Goal: Communication & Community: Share content

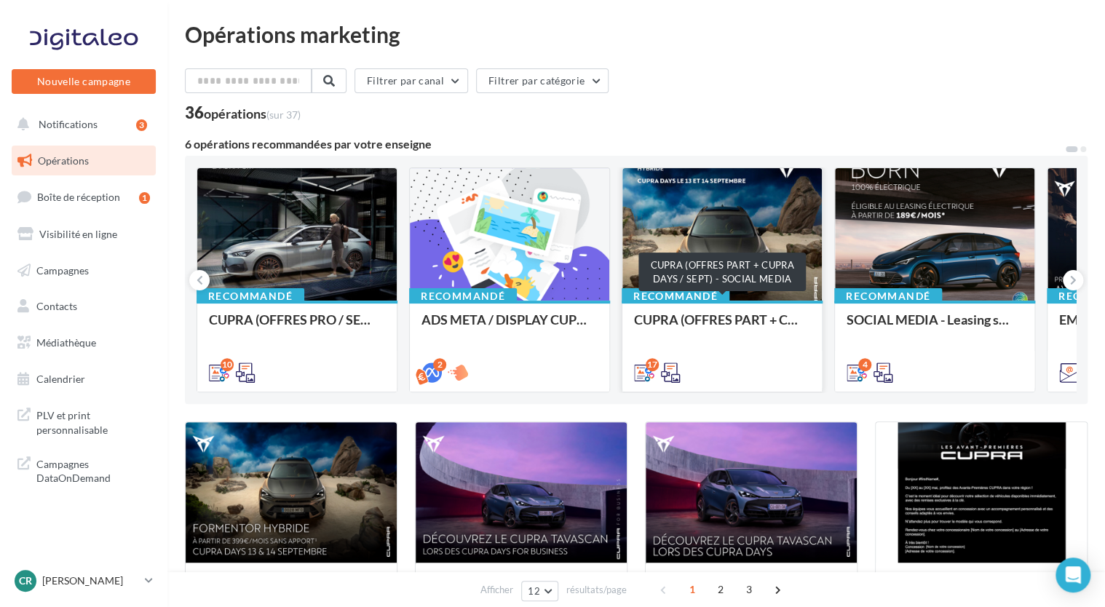
click at [699, 318] on div "CUPRA (OFFRES PART + CUPRA DAYS / SEPT) - SOCIAL MEDIA" at bounding box center [722, 326] width 176 height 29
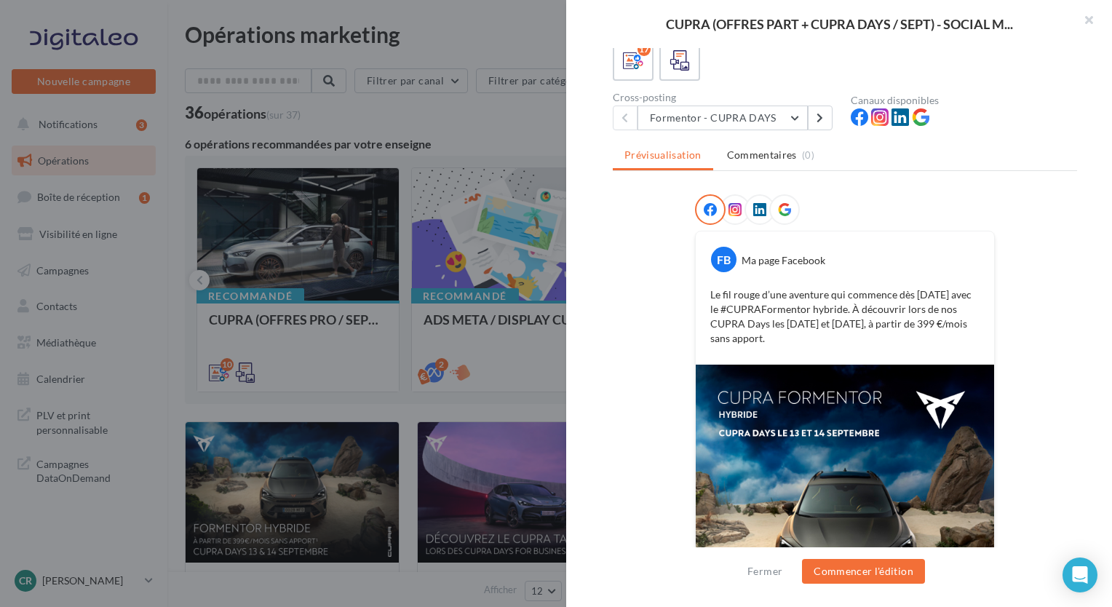
scroll to position [70, 0]
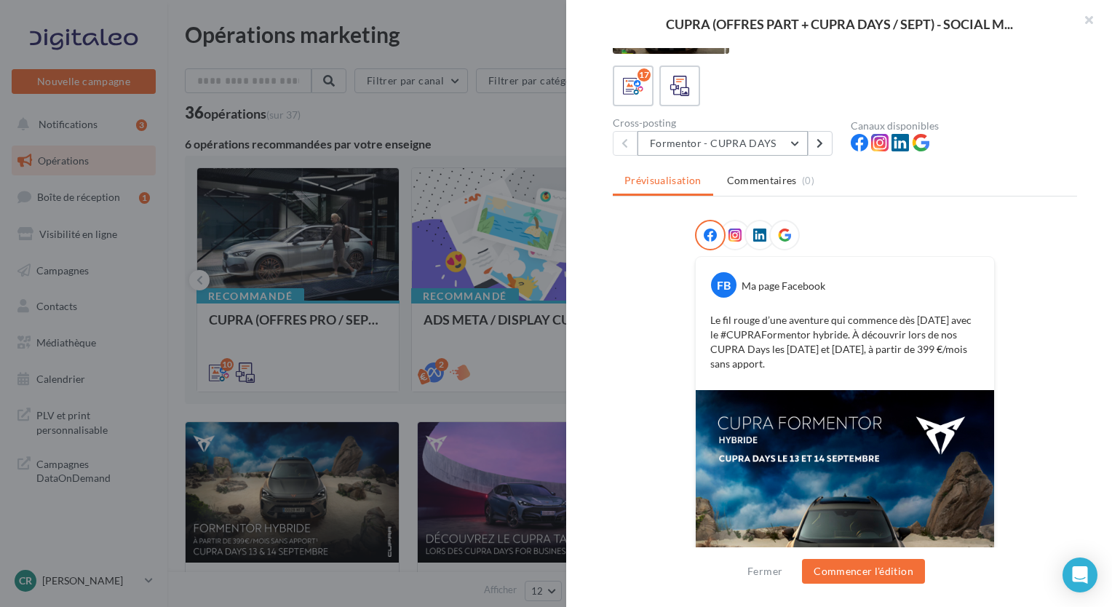
click at [777, 139] on button "Formentor - CUPRA DAYS" at bounding box center [722, 143] width 170 height 25
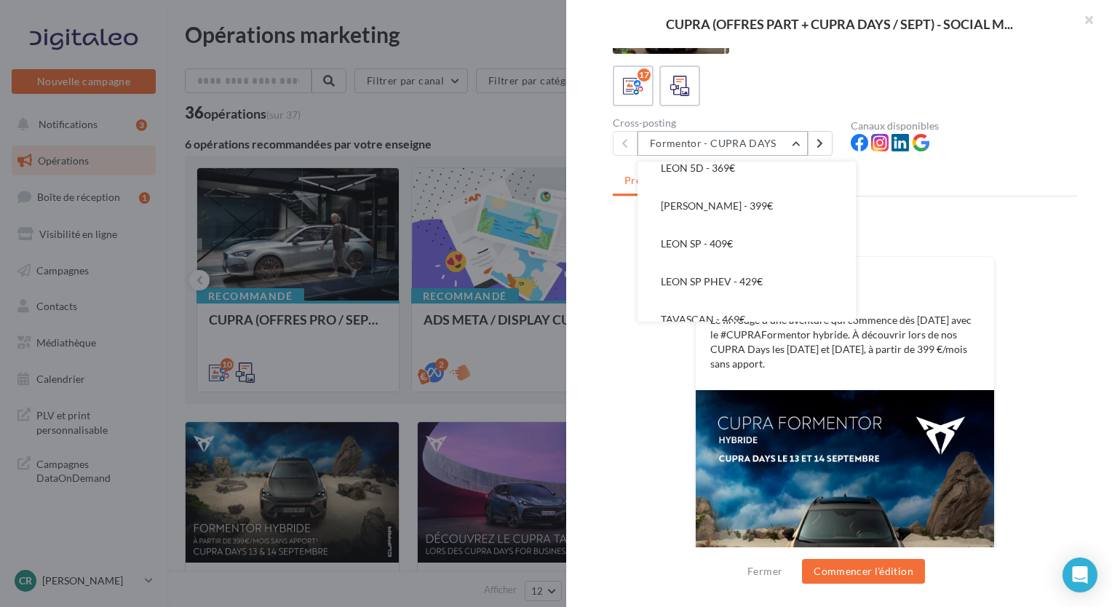
scroll to position [483, 0]
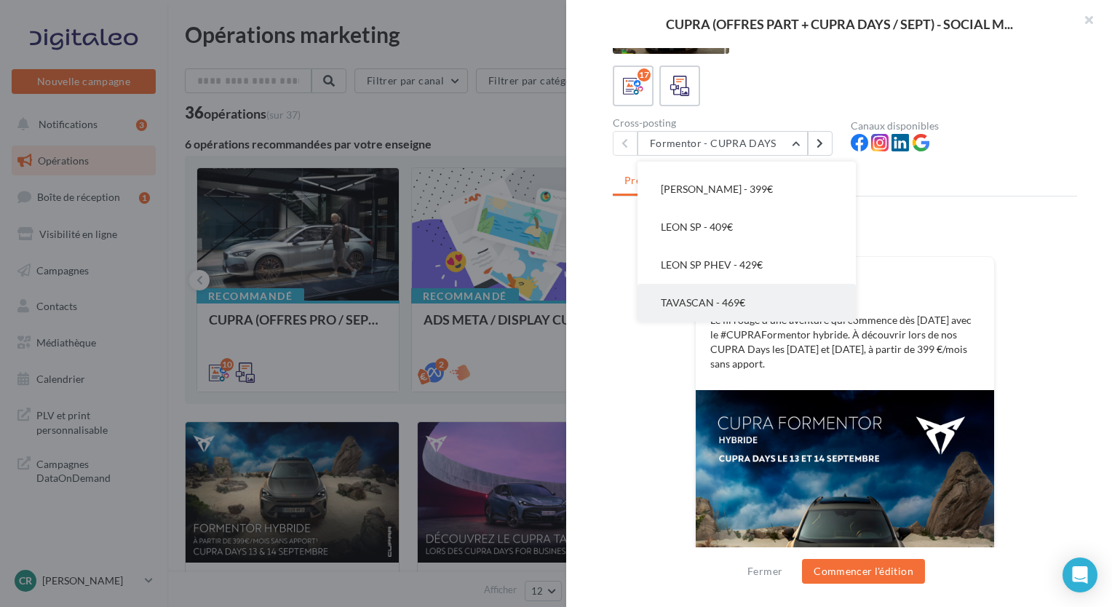
click at [742, 304] on span "TAVASCAN - 469€" at bounding box center [703, 302] width 84 height 12
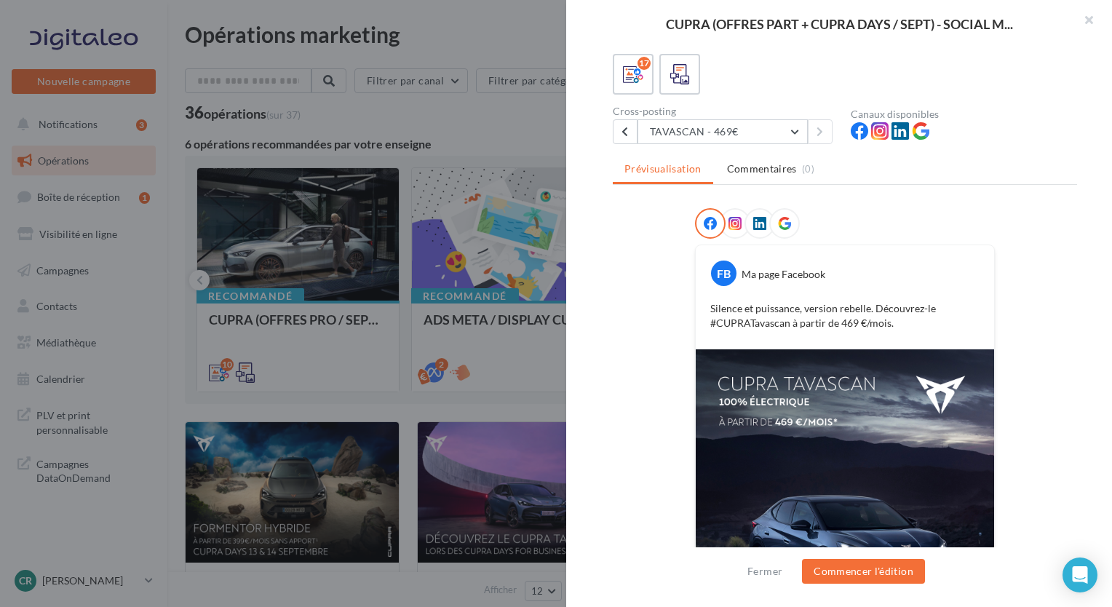
scroll to position [73, 0]
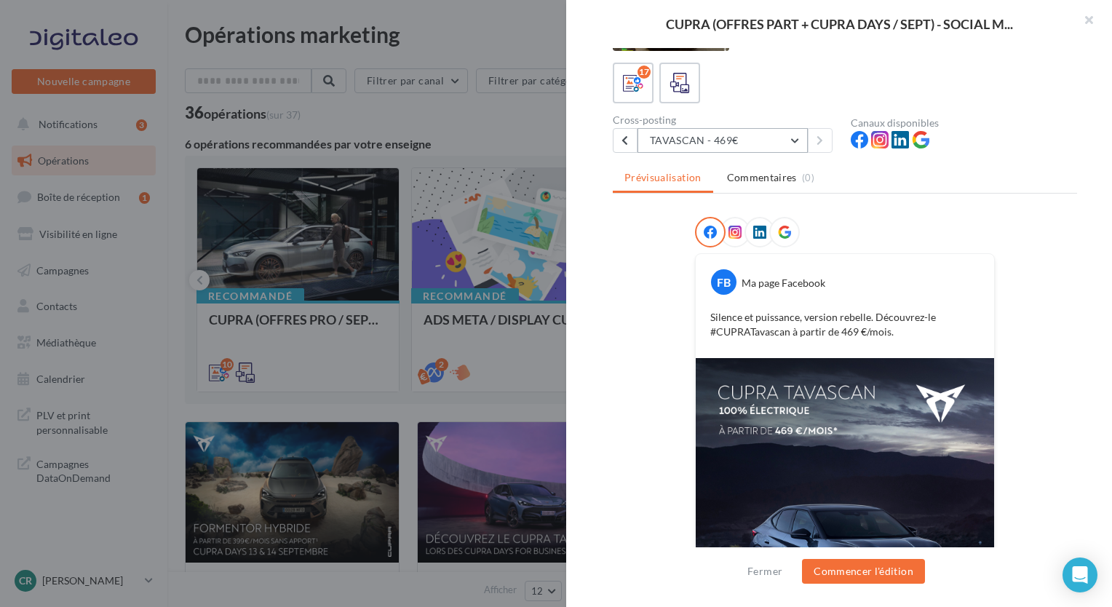
click at [771, 147] on button "TAVASCAN - 469€" at bounding box center [722, 140] width 170 height 25
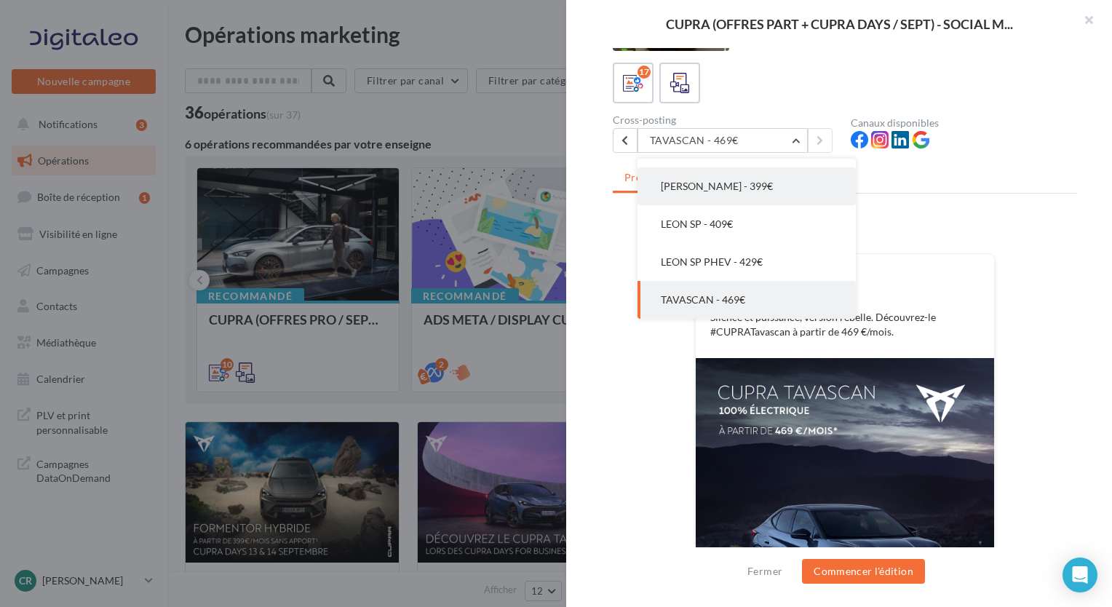
click at [731, 191] on span "[PERSON_NAME] - 399€" at bounding box center [717, 186] width 112 height 12
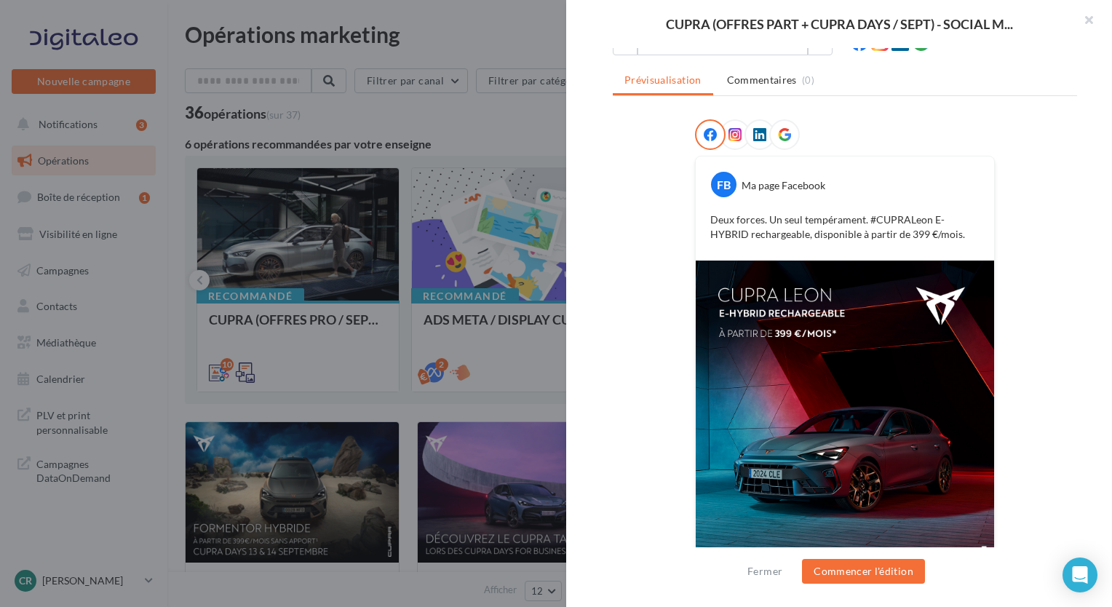
scroll to position [0, 0]
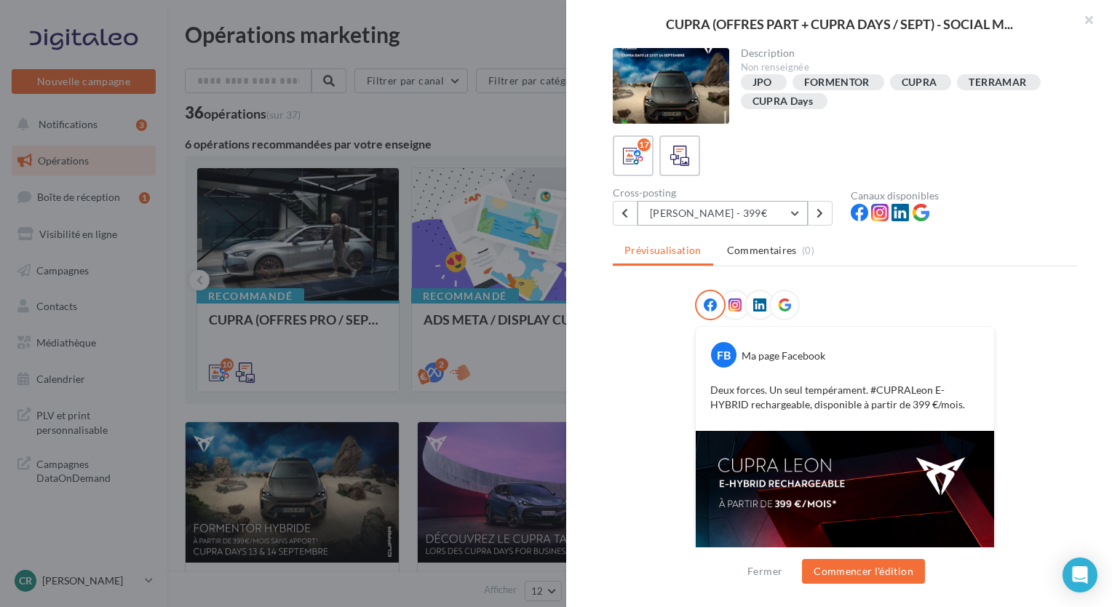
click at [777, 218] on button "[PERSON_NAME] - 399€" at bounding box center [722, 213] width 170 height 25
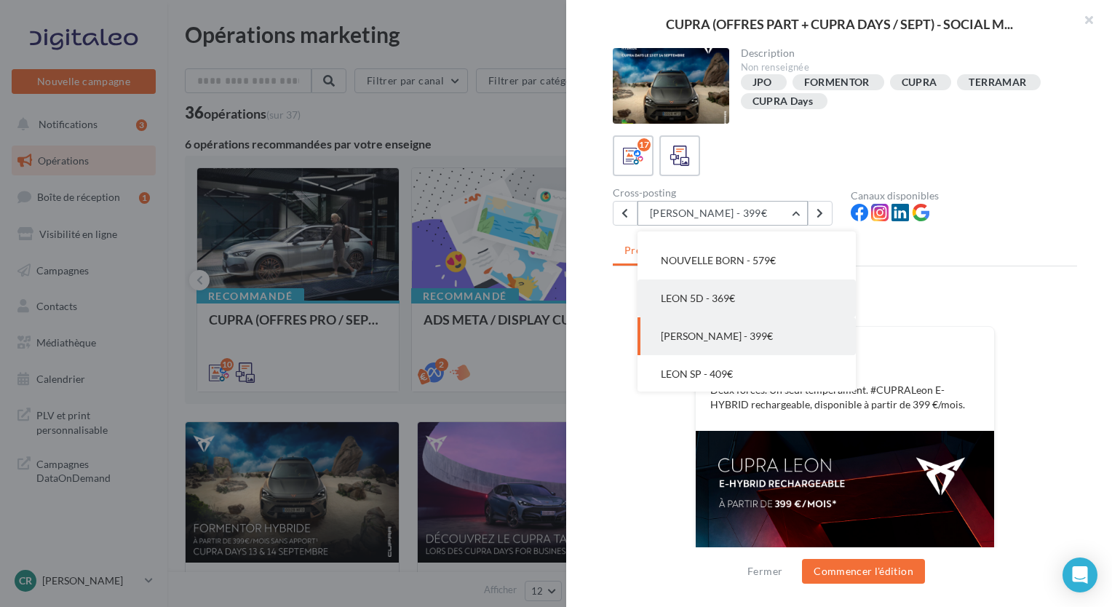
scroll to position [381, 0]
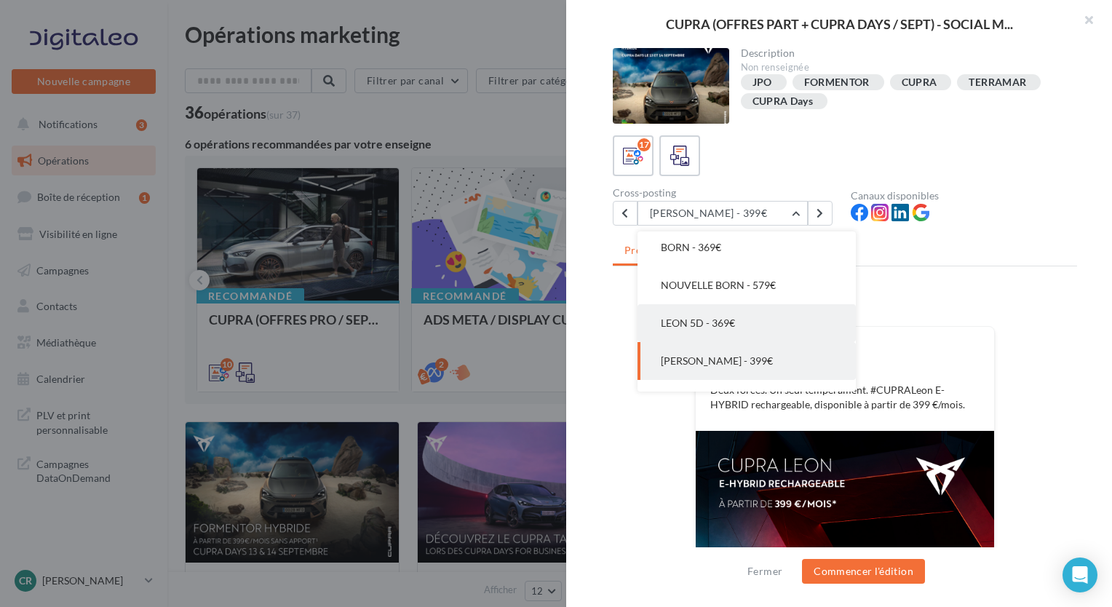
click at [738, 322] on button "LEON 5D - 369€" at bounding box center [746, 323] width 218 height 38
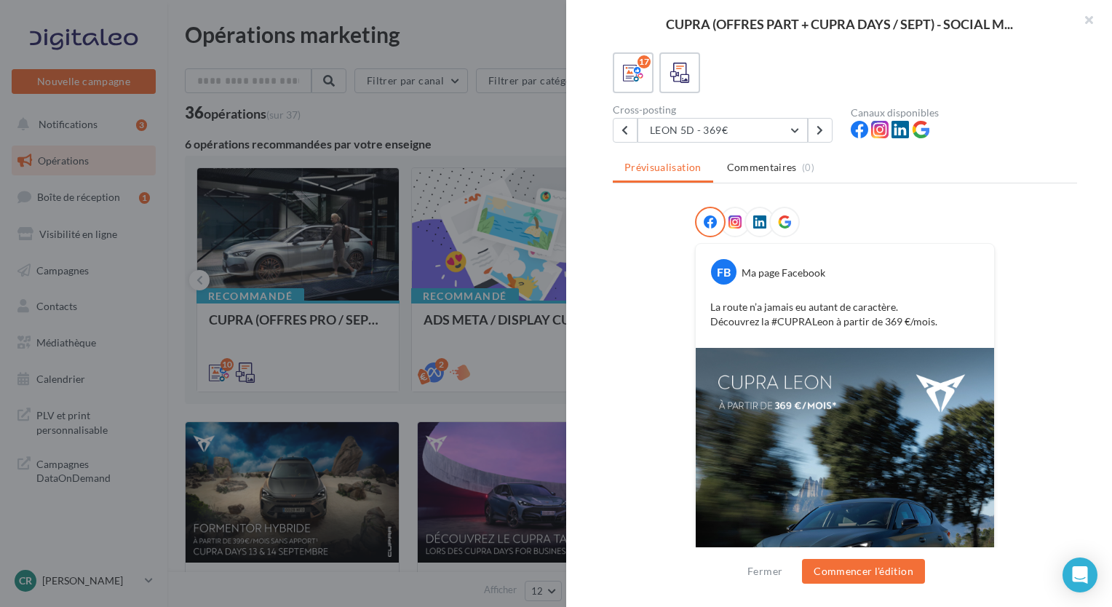
scroll to position [0, 0]
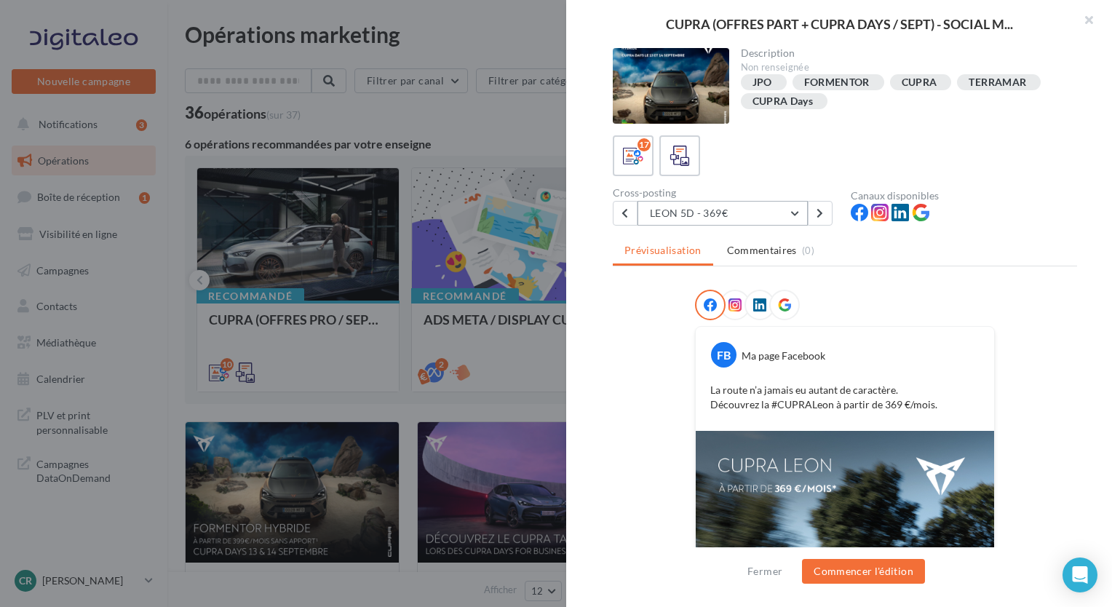
click at [787, 215] on button "LEON 5D - 369€" at bounding box center [722, 213] width 170 height 25
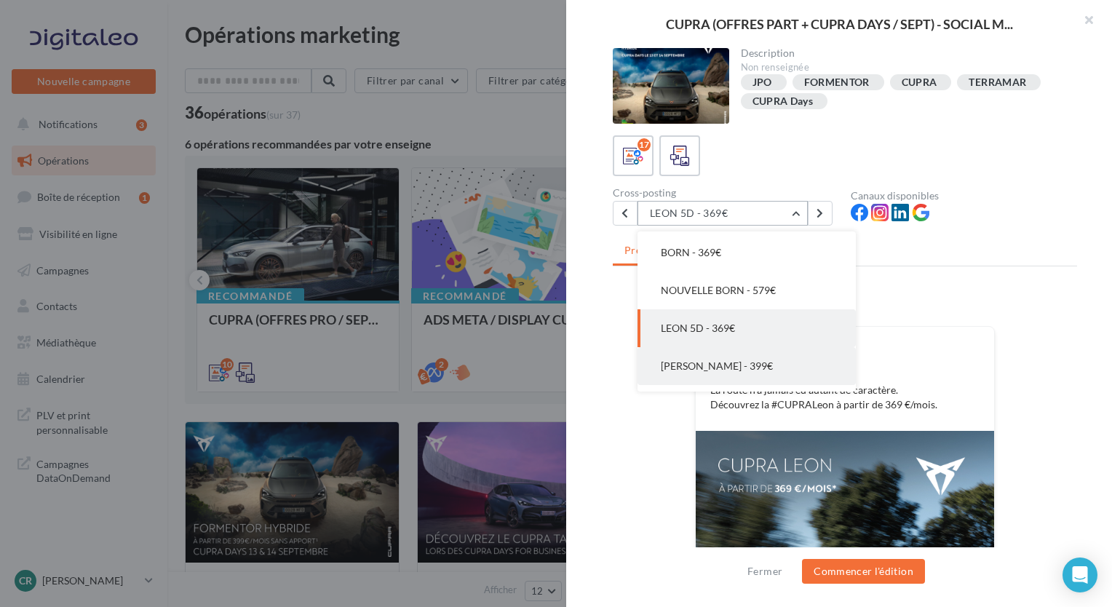
scroll to position [343, 0]
click at [768, 319] on span "NOUVELLE BORN - 579€" at bounding box center [718, 323] width 115 height 12
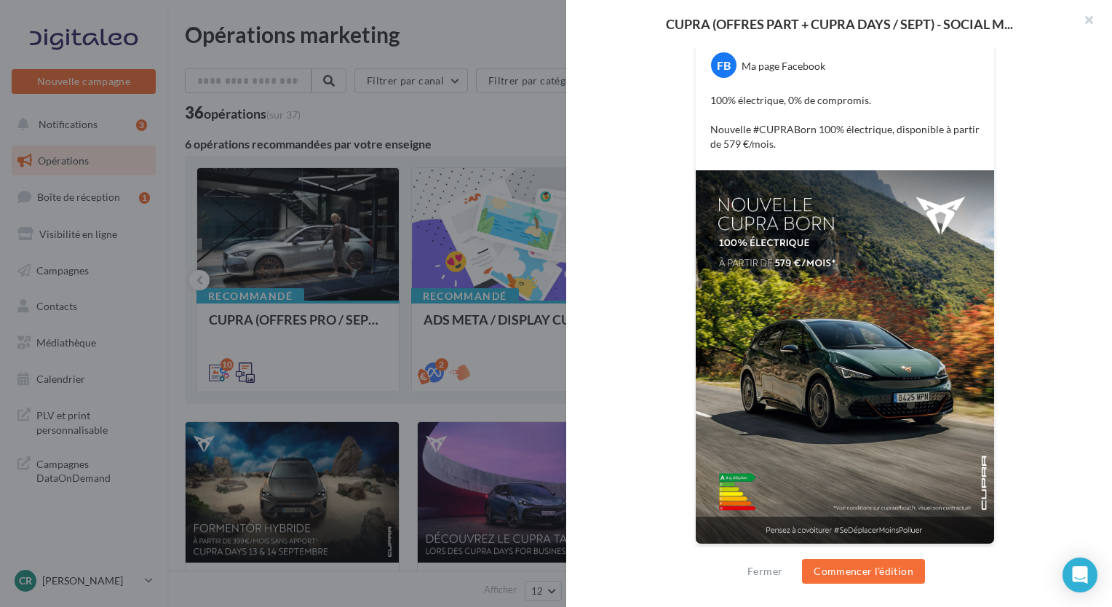
scroll to position [0, 0]
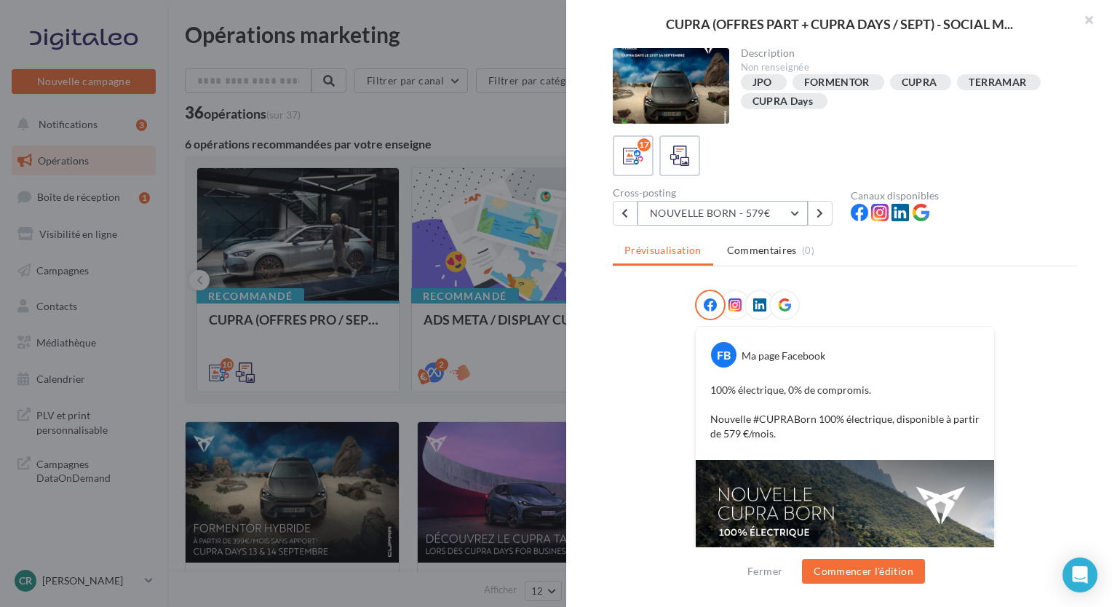
click at [793, 218] on button "NOUVELLE BORN - 579€" at bounding box center [722, 213] width 170 height 25
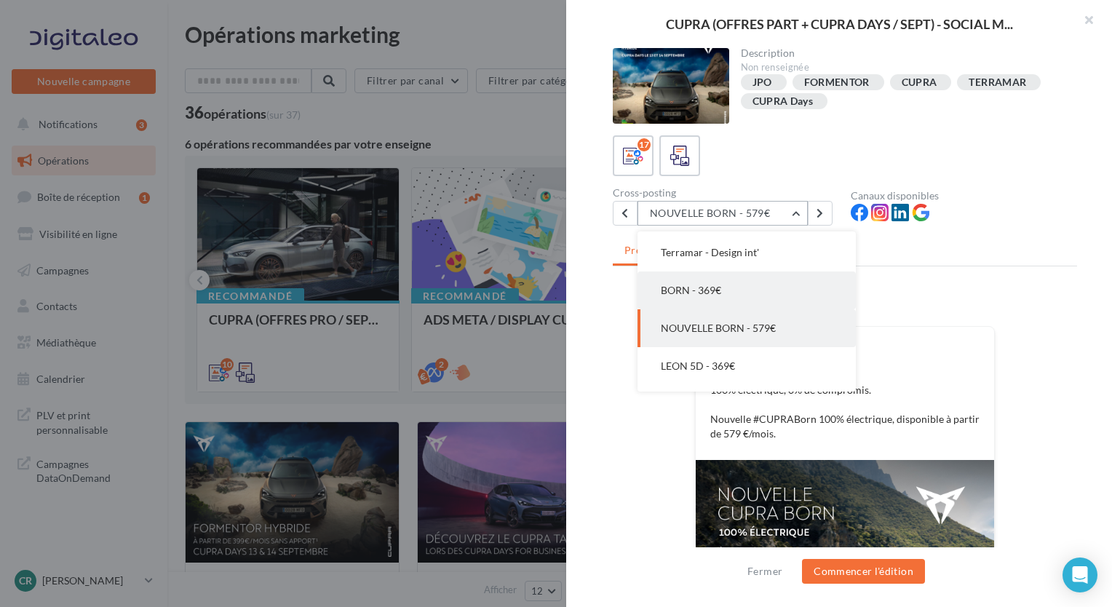
scroll to position [306, 0]
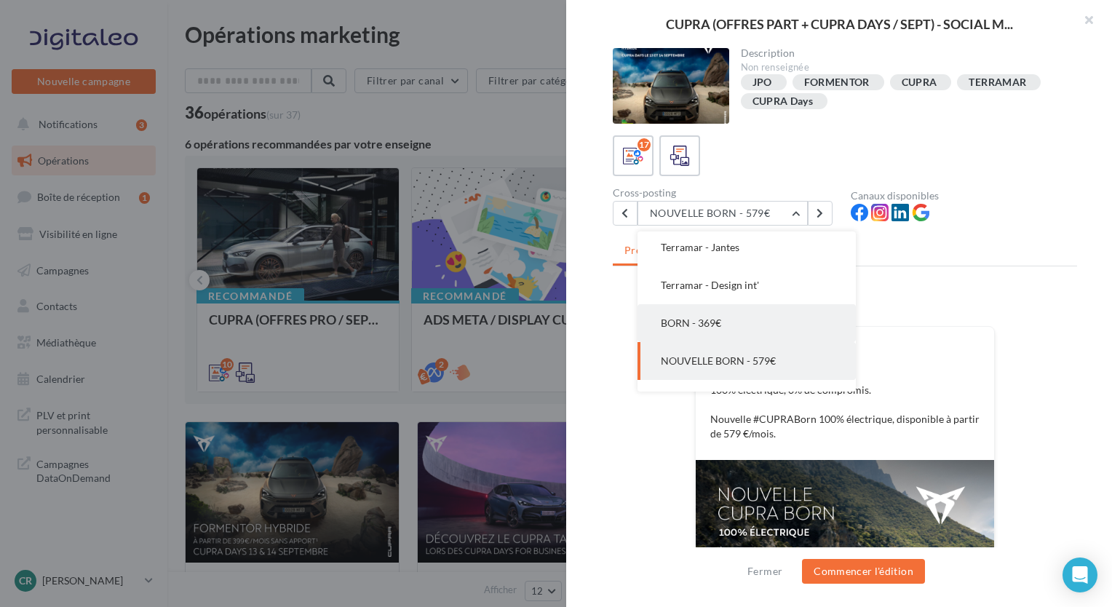
click at [740, 318] on button "BORN - 369€" at bounding box center [746, 323] width 218 height 38
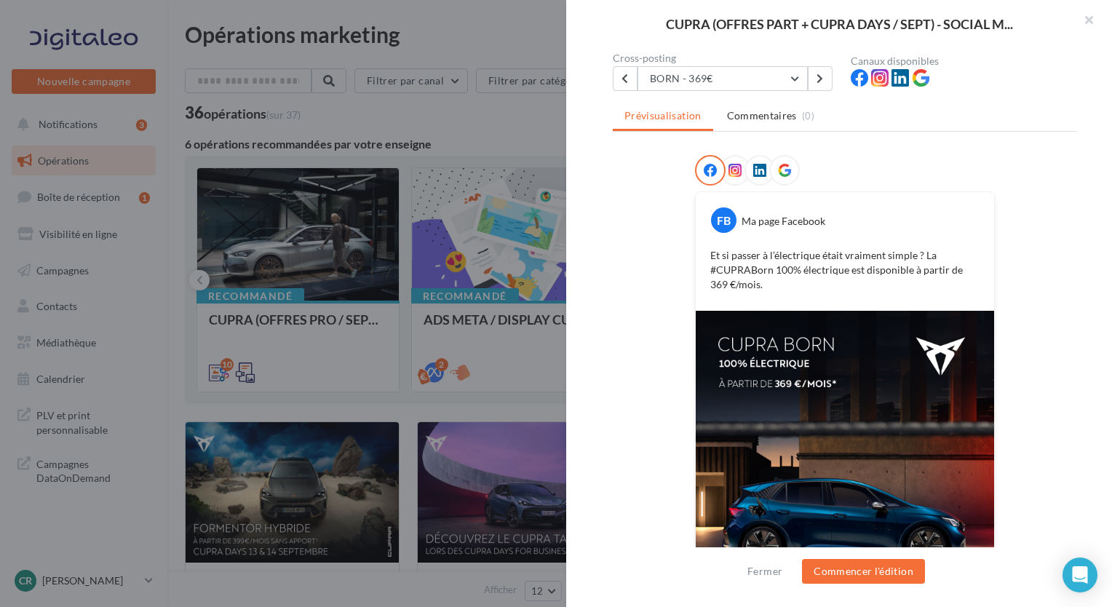
scroll to position [57, 0]
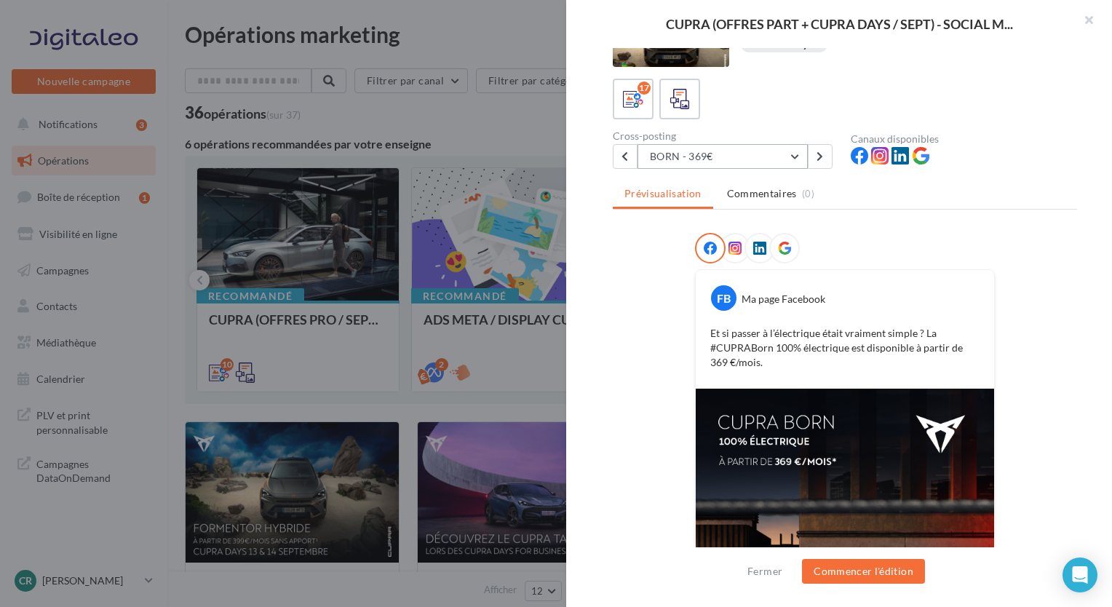
click at [780, 151] on button "BORN - 369€" at bounding box center [722, 156] width 170 height 25
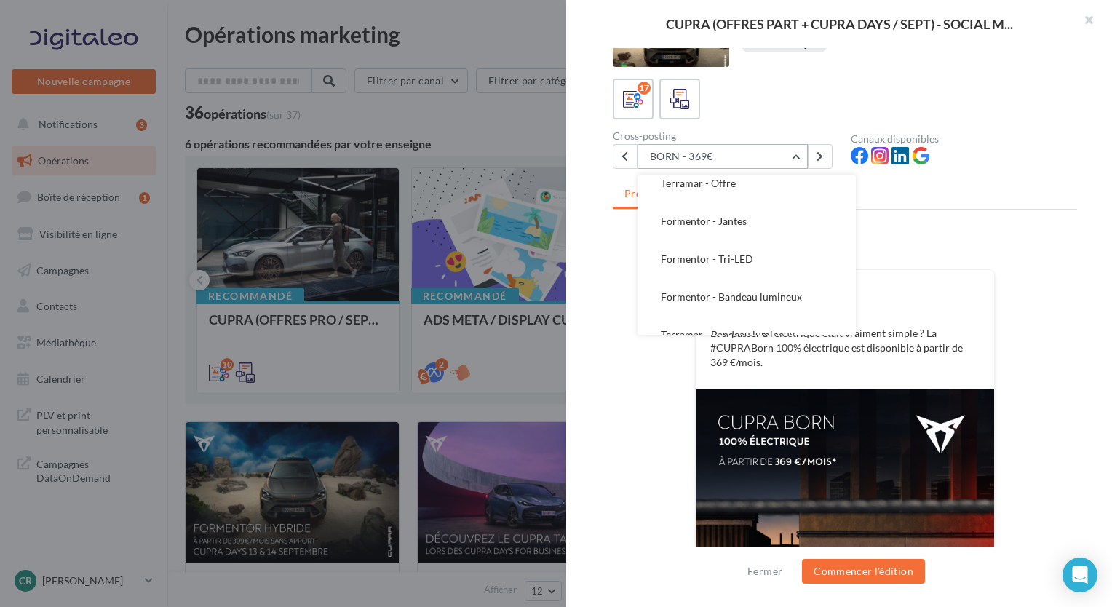
scroll to position [122, 0]
click at [777, 199] on button "Terramar - Offre" at bounding box center [746, 185] width 218 height 38
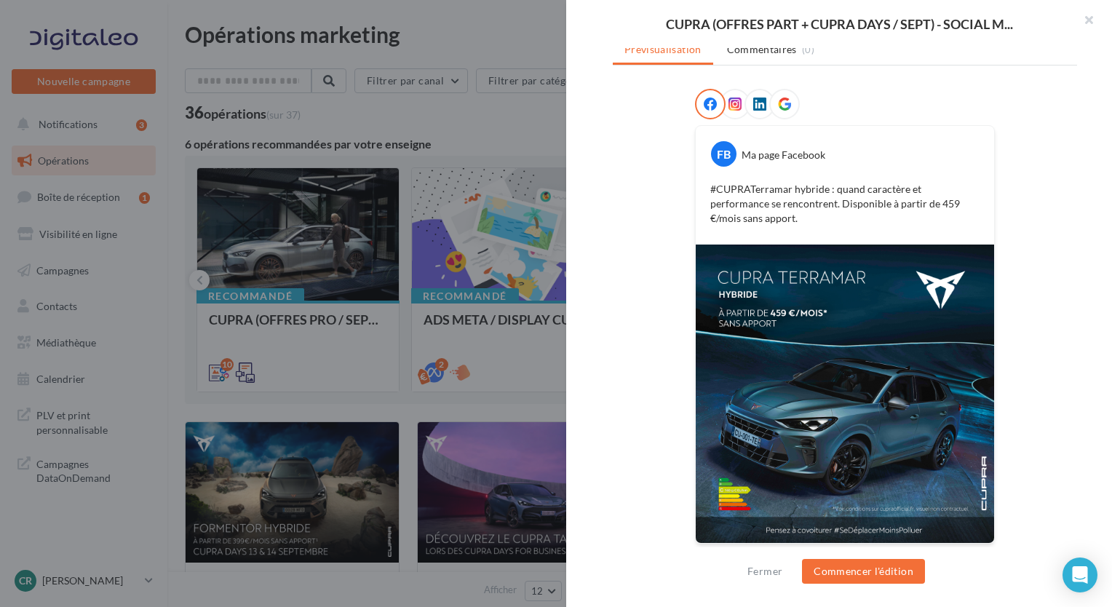
scroll to position [0, 0]
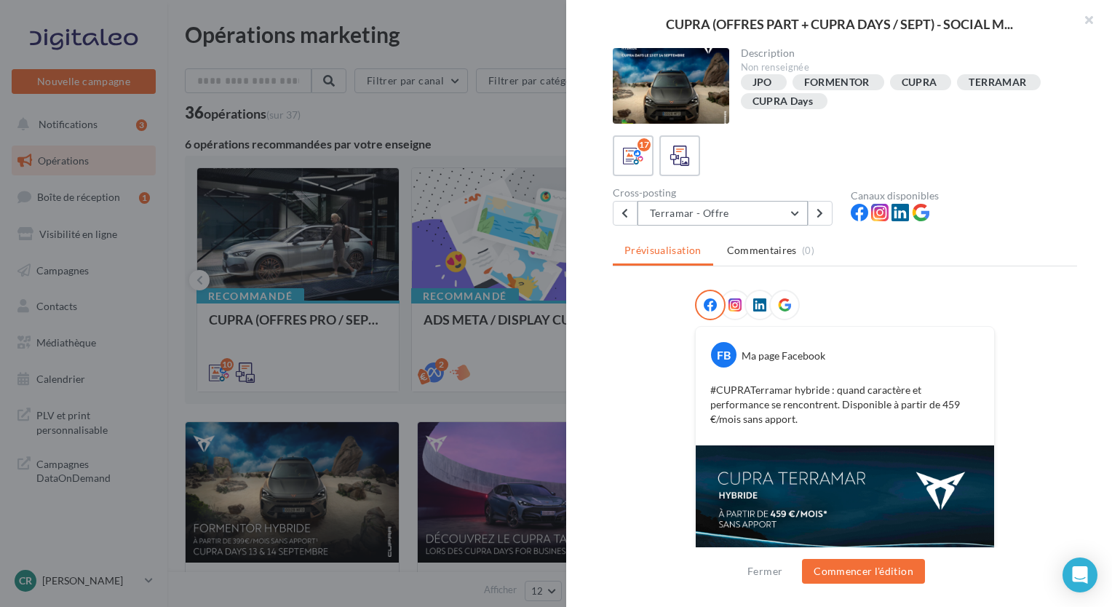
click at [789, 214] on button "Terramar - Offre" at bounding box center [722, 213] width 170 height 25
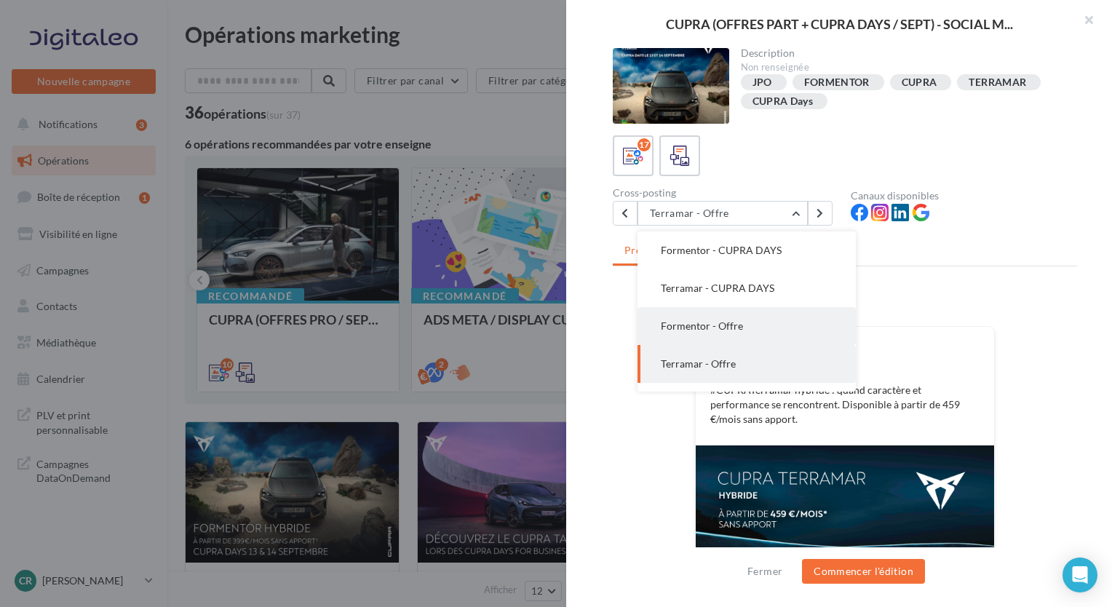
click at [736, 326] on span "Formentor - Offre" at bounding box center [702, 325] width 82 height 12
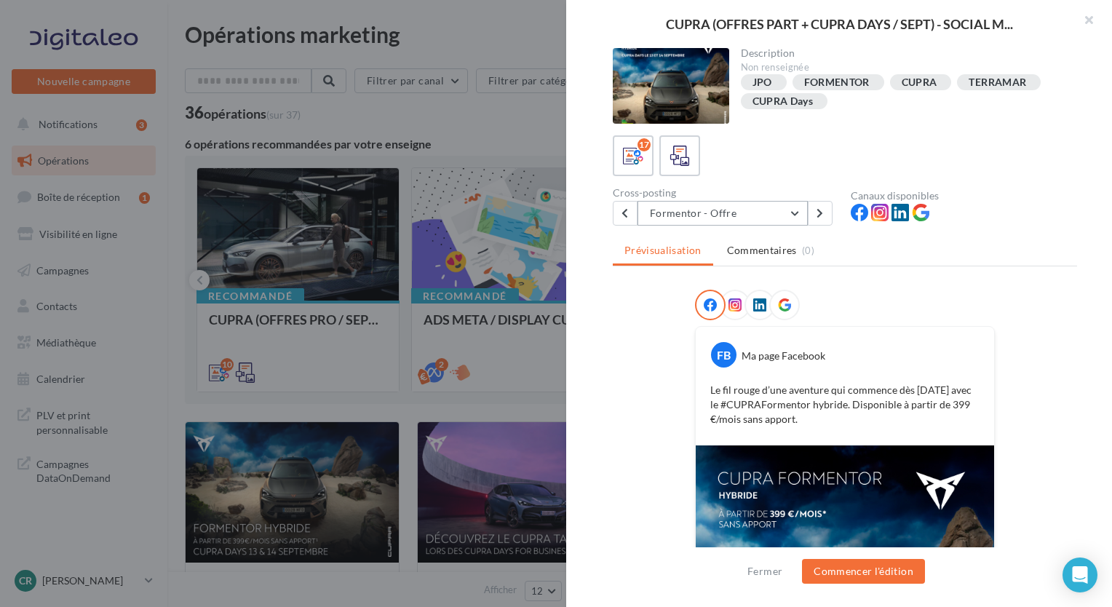
click at [783, 212] on button "Formentor - Offre" at bounding box center [722, 213] width 170 height 25
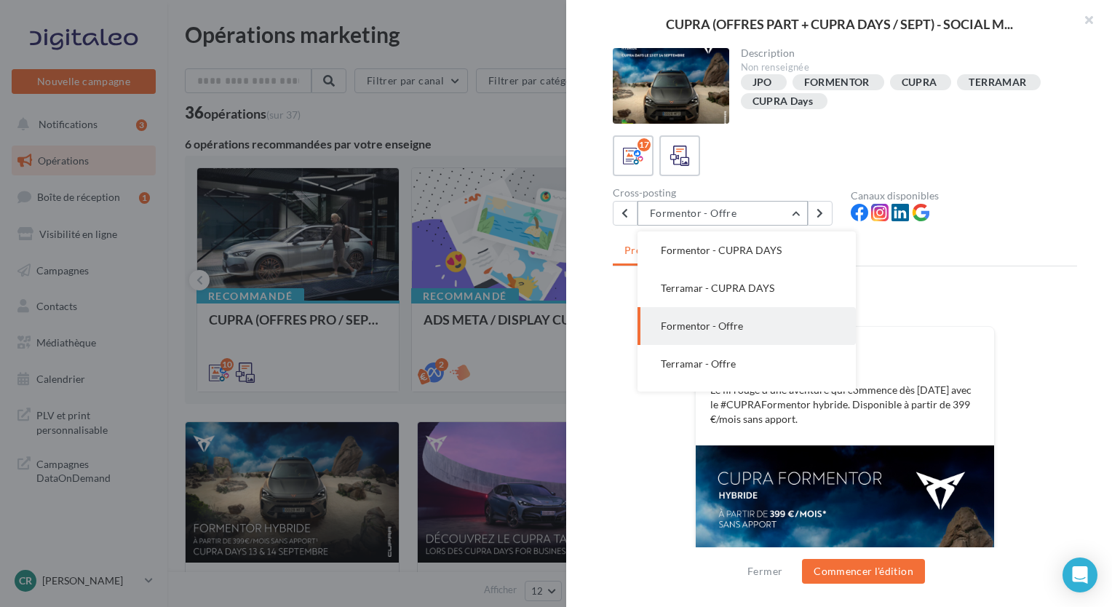
scroll to position [218, 0]
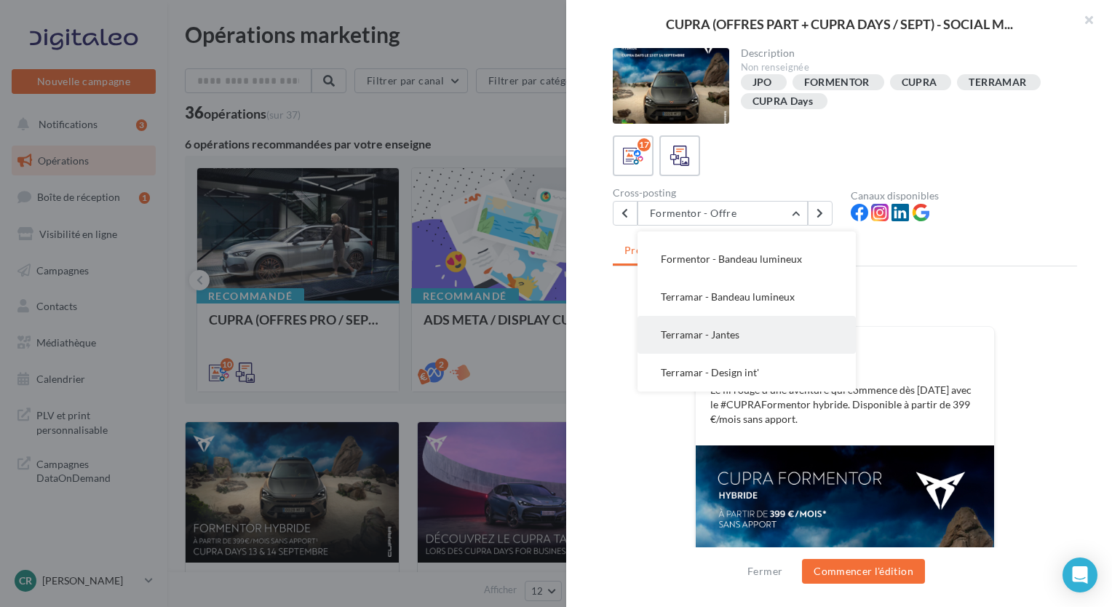
click at [743, 332] on button "Terramar - Jantes" at bounding box center [746, 335] width 218 height 38
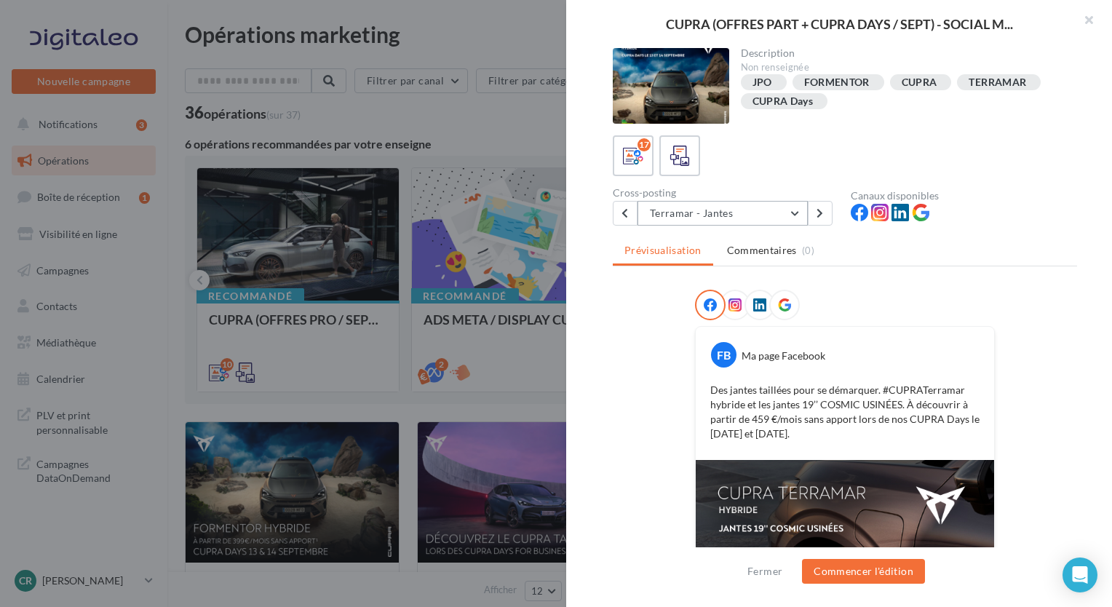
click at [789, 211] on button "Terramar - Jantes" at bounding box center [722, 213] width 170 height 25
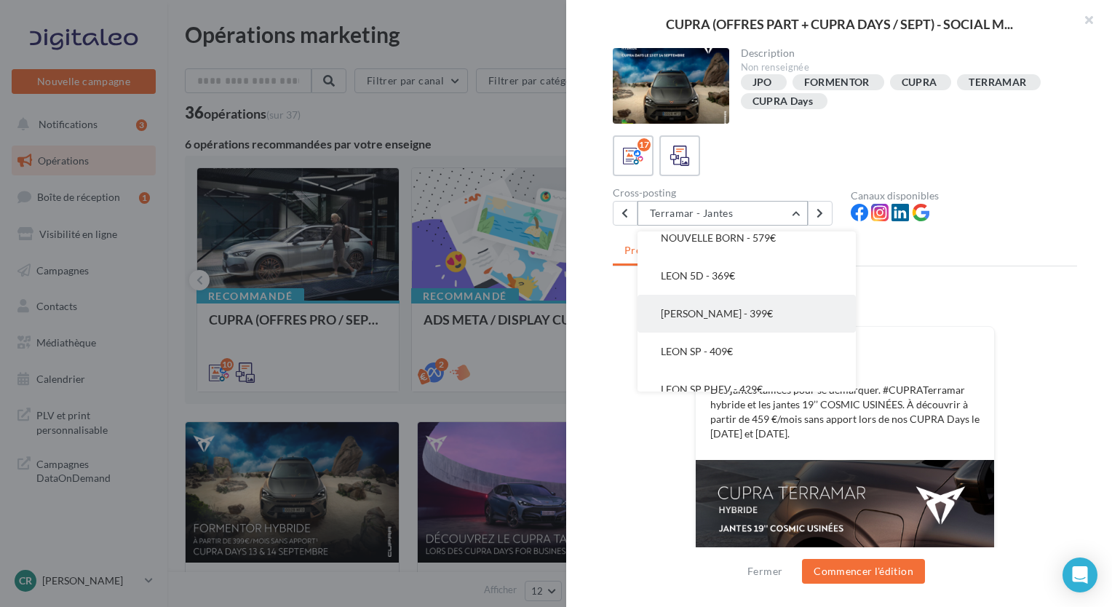
scroll to position [338, 0]
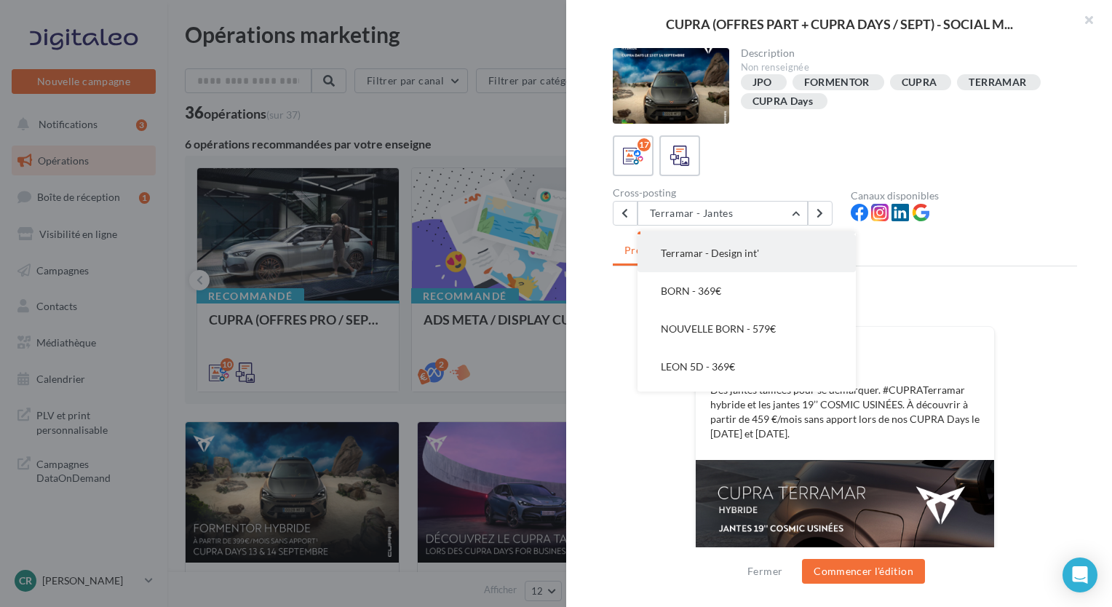
click at [725, 250] on span "Terramar - Design int'" at bounding box center [710, 253] width 98 height 12
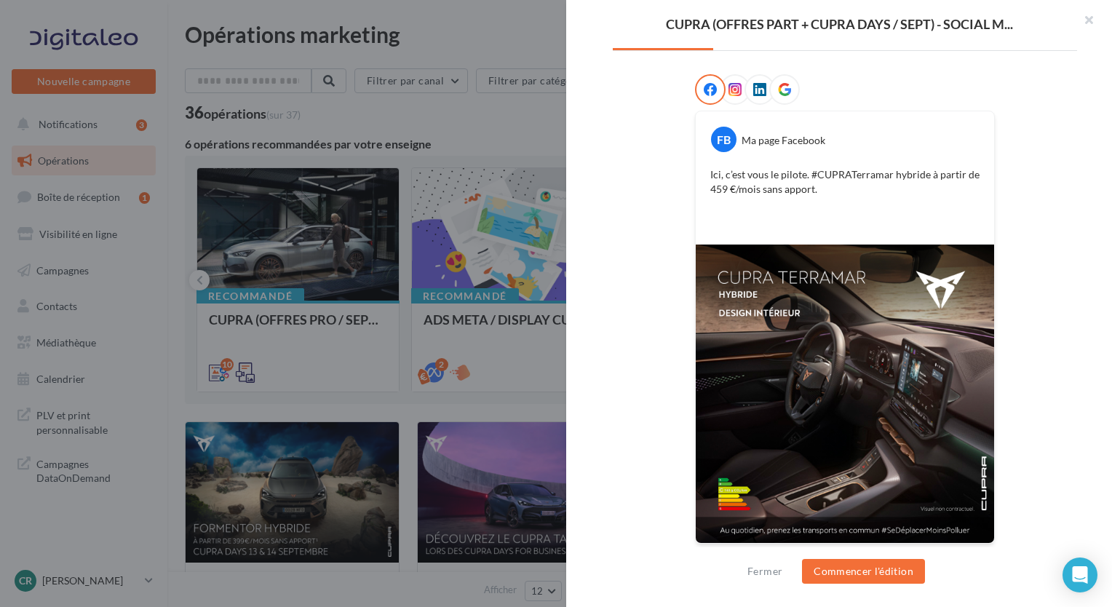
scroll to position [0, 0]
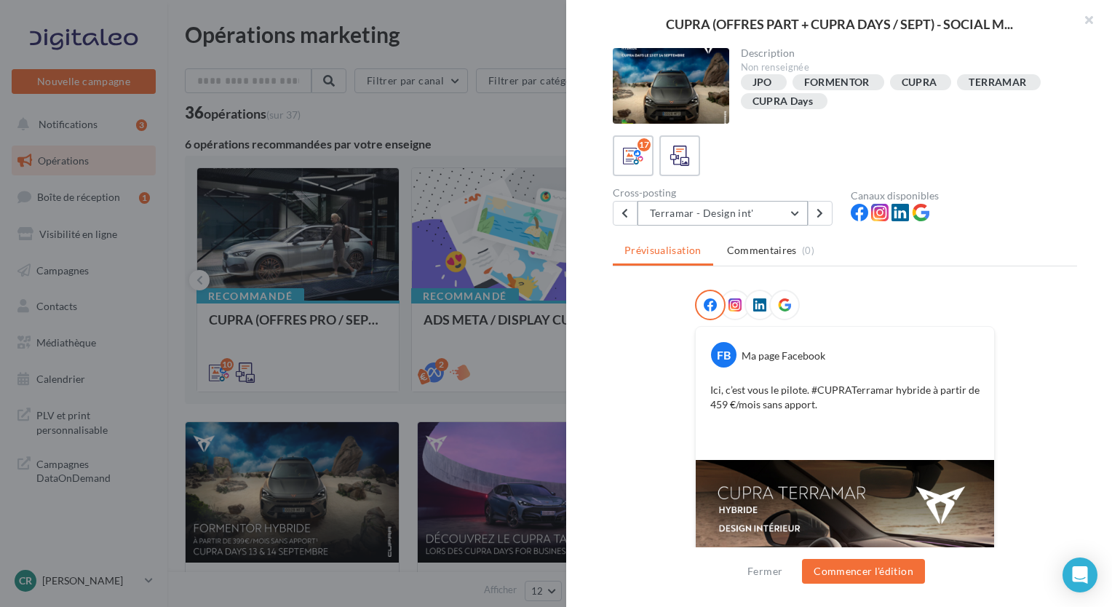
click at [763, 214] on button "Terramar - Design int'" at bounding box center [722, 213] width 170 height 25
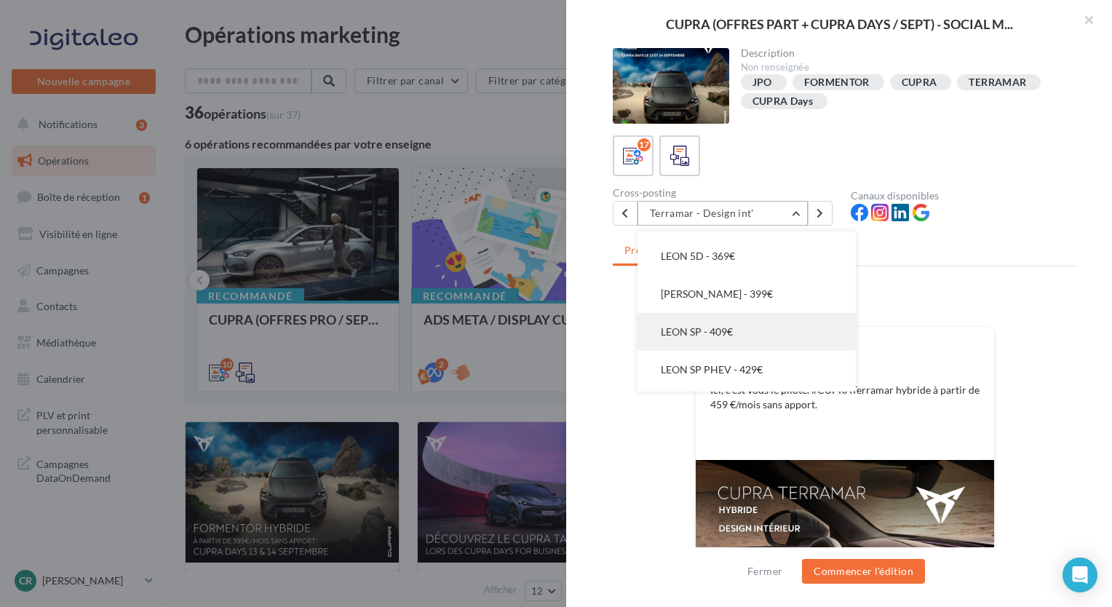
scroll to position [483, 0]
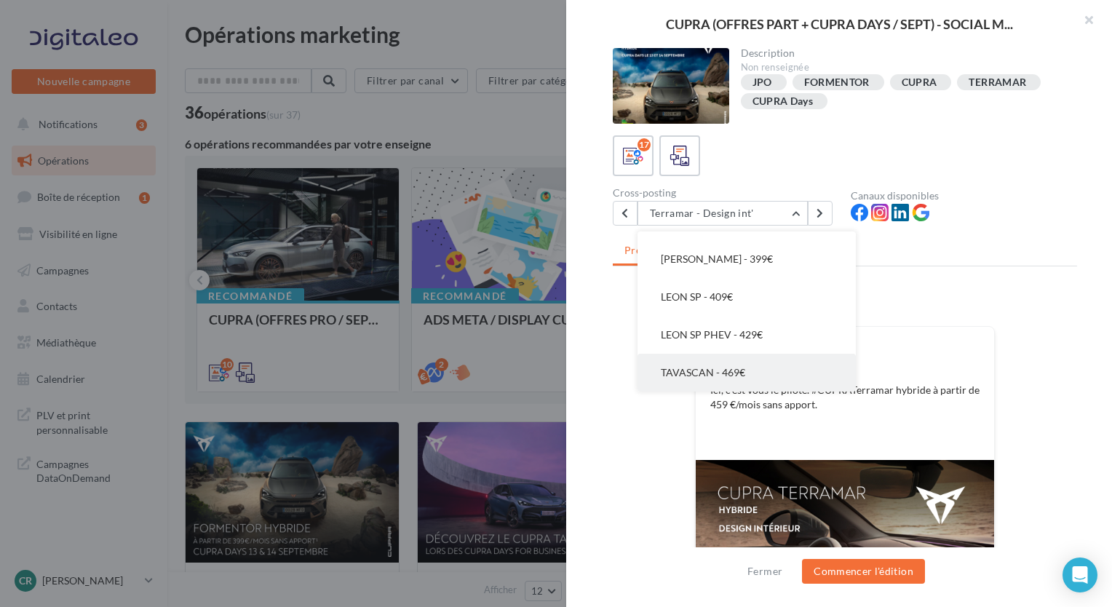
click at [725, 367] on span "TAVASCAN - 469€" at bounding box center [703, 372] width 84 height 12
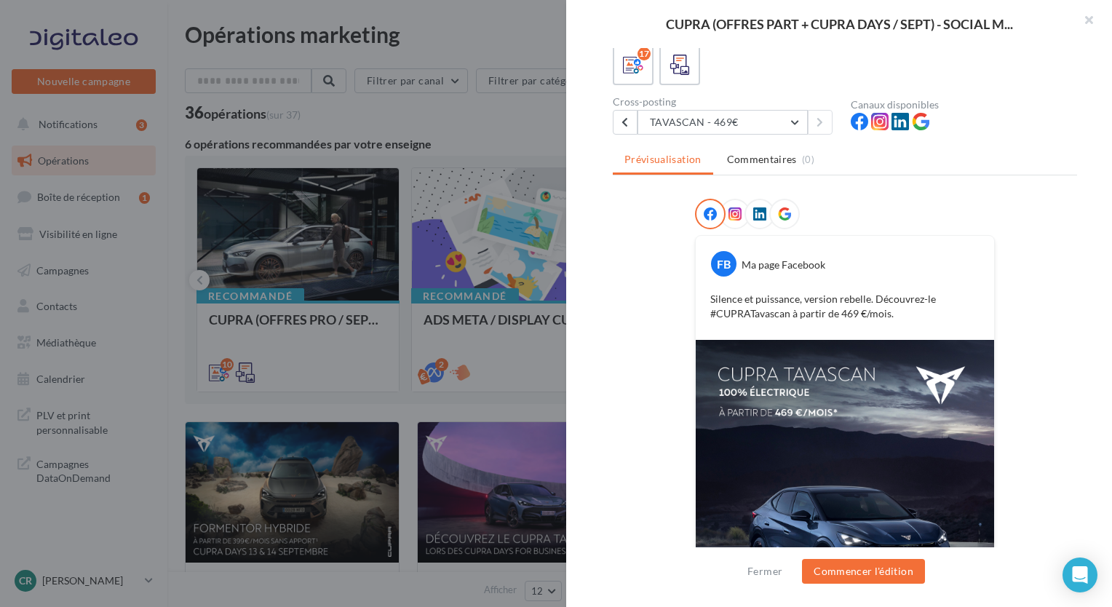
scroll to position [42, 0]
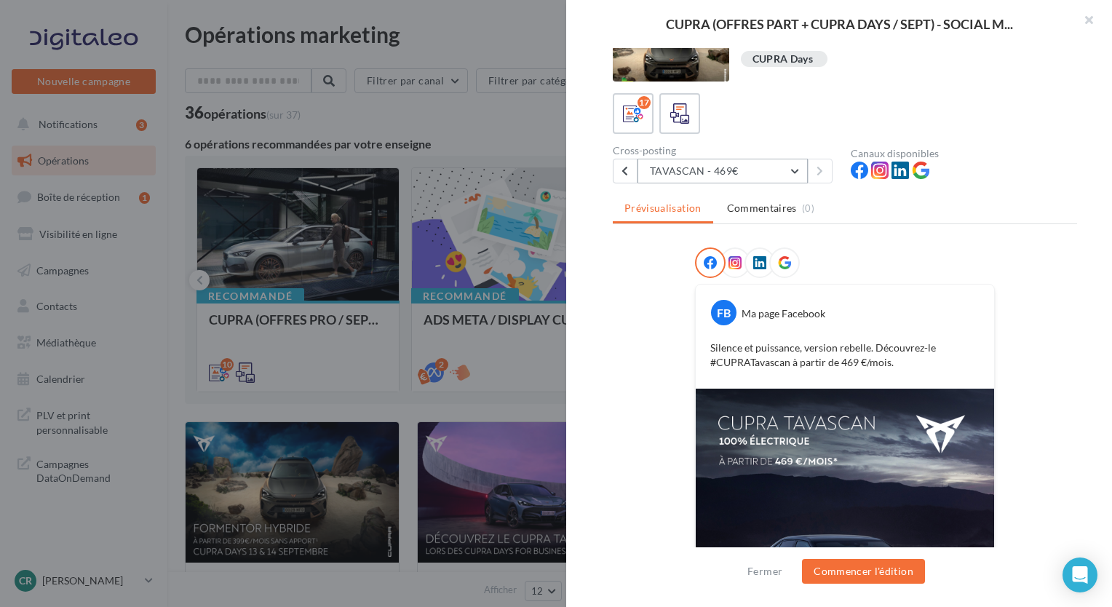
click at [789, 172] on button "TAVASCAN - 469€" at bounding box center [722, 171] width 170 height 25
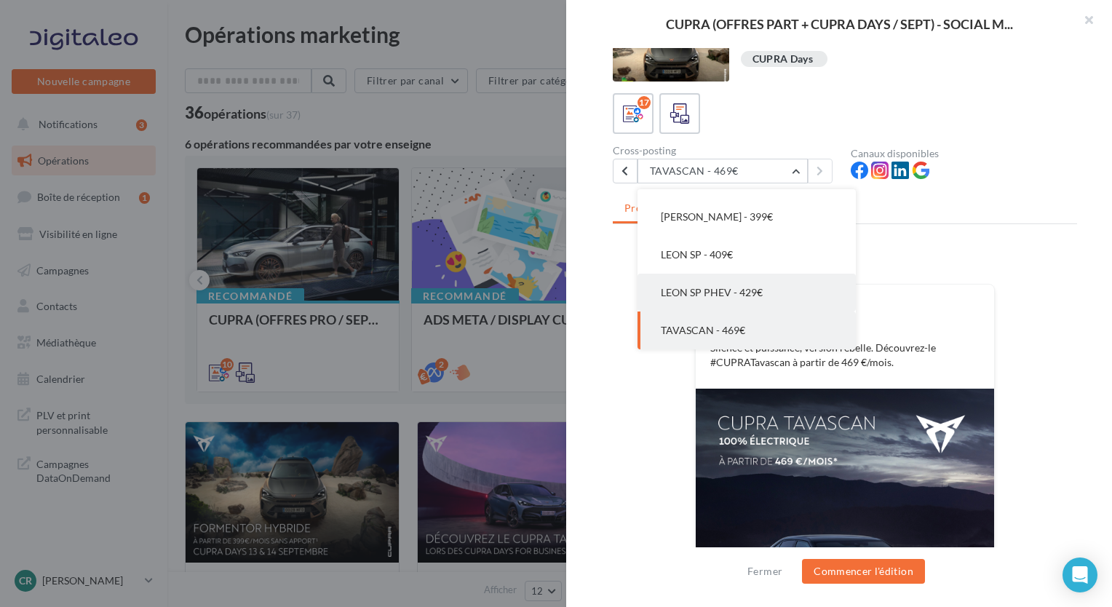
click at [750, 292] on span "LEON SP PHEV - 429€" at bounding box center [712, 292] width 102 height 12
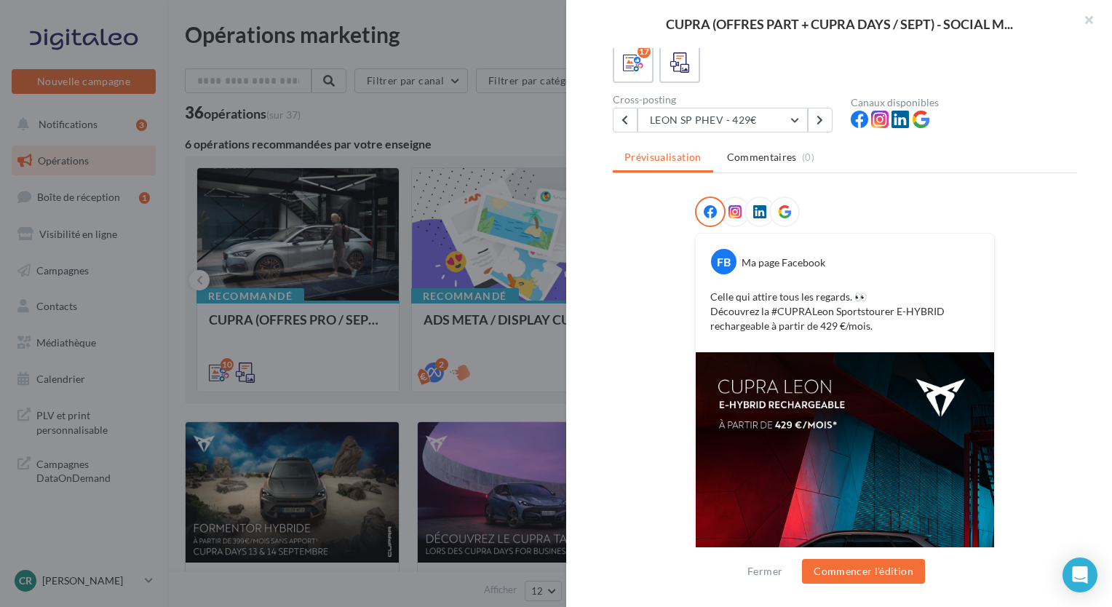
scroll to position [0, 0]
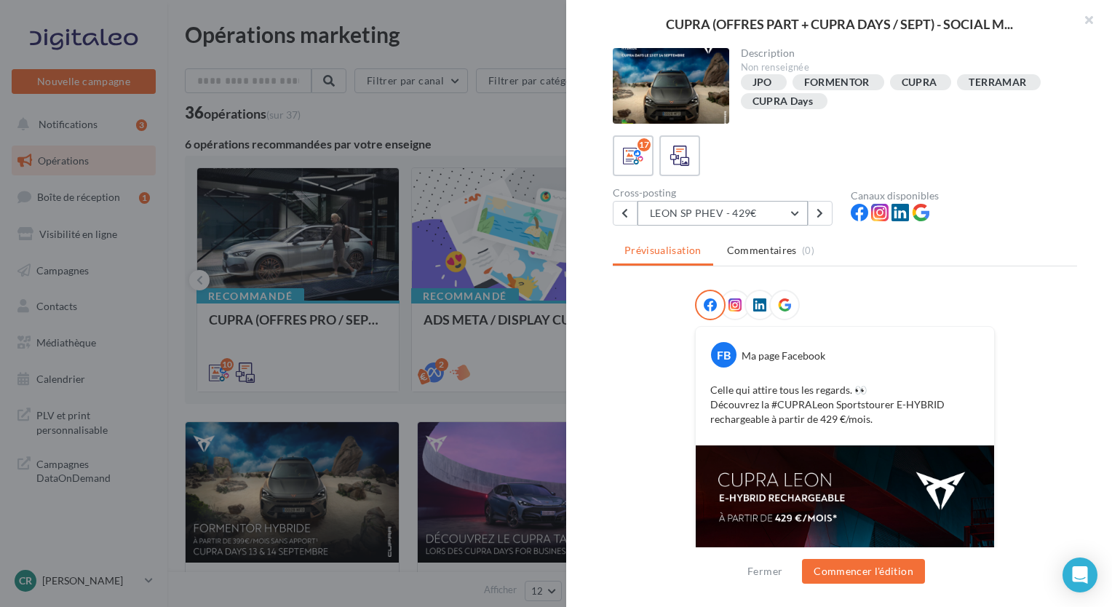
click at [760, 212] on button "LEON SP PHEV - 429€" at bounding box center [722, 213] width 170 height 25
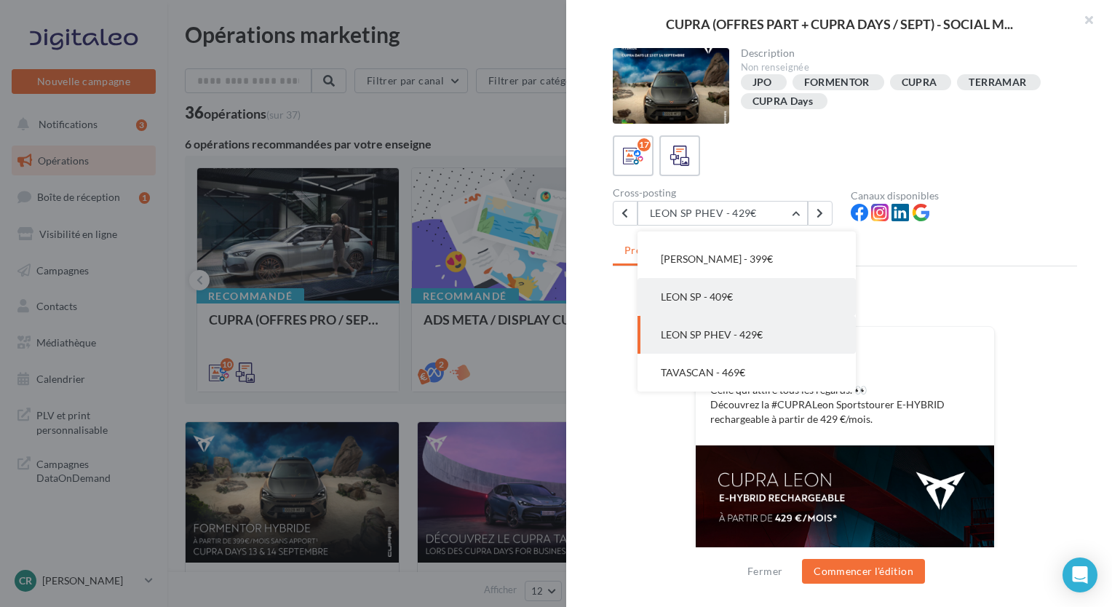
click at [731, 292] on span "LEON SP - 409€" at bounding box center [697, 296] width 72 height 12
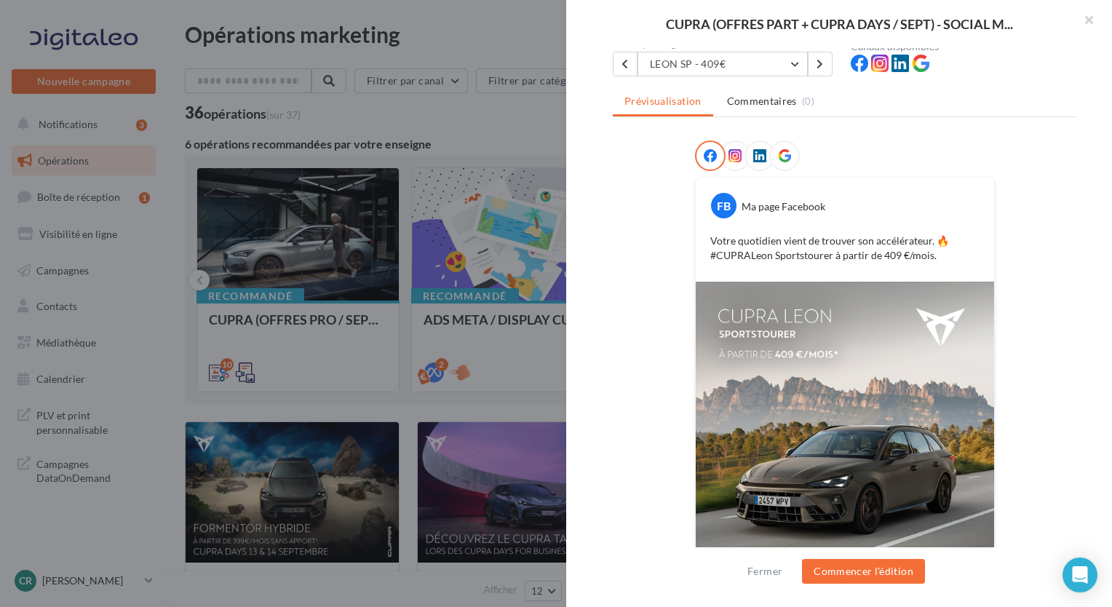
scroll to position [73, 0]
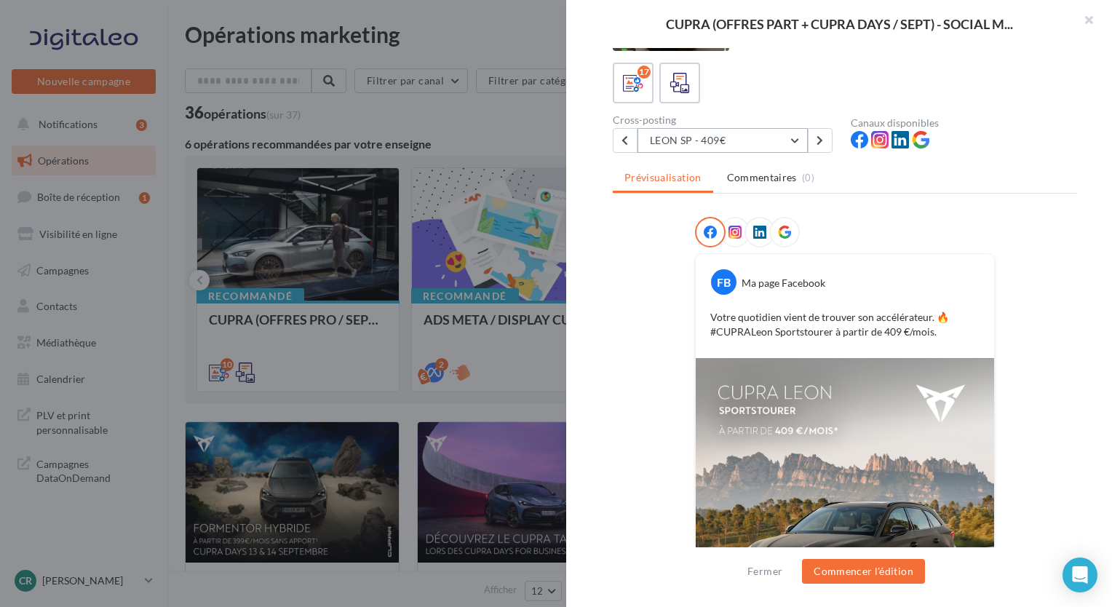
click at [792, 136] on button "LEON SP - 409€" at bounding box center [722, 140] width 170 height 25
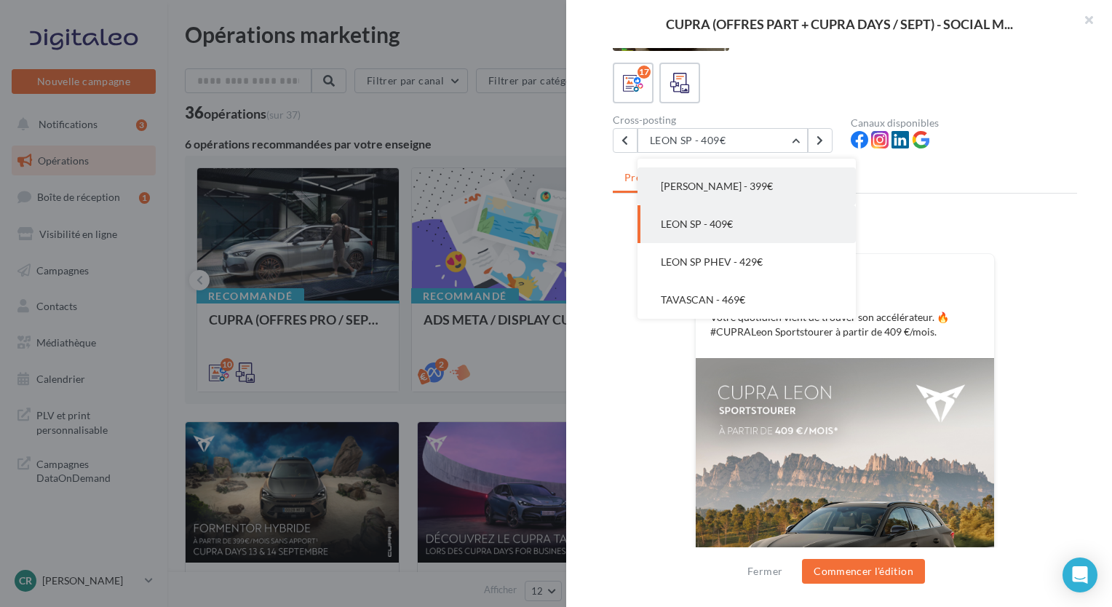
click at [763, 196] on button "[PERSON_NAME] - 399€" at bounding box center [746, 186] width 218 height 38
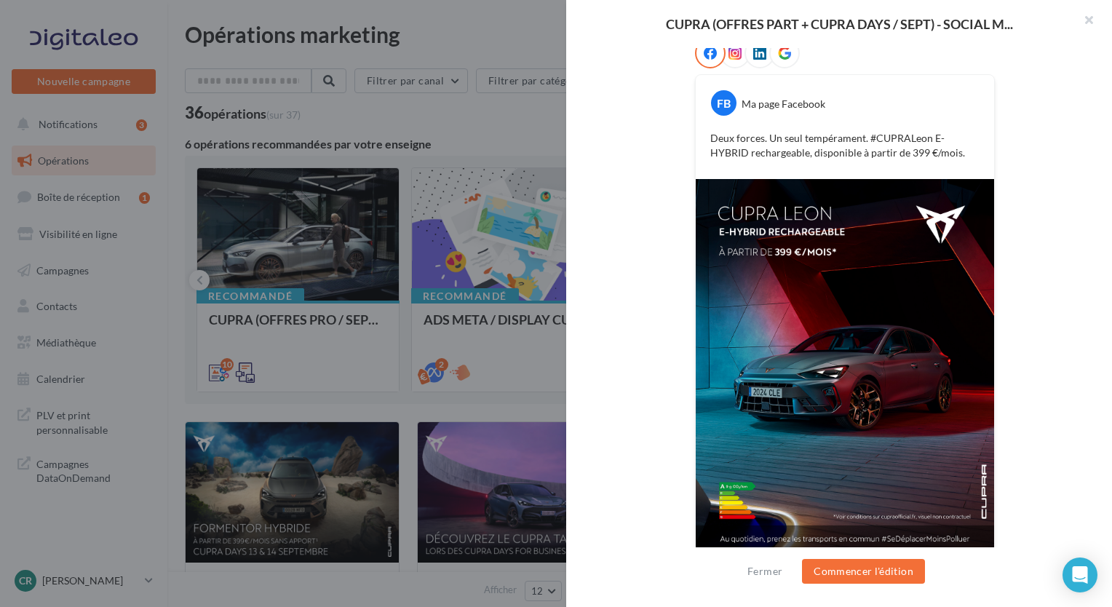
scroll to position [260, 0]
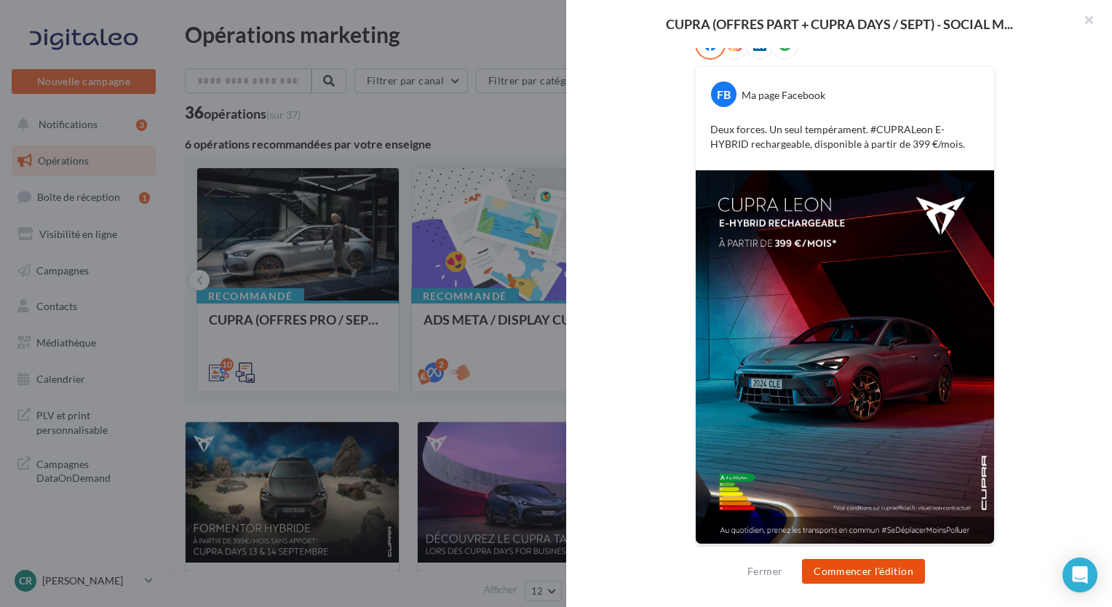
click at [852, 577] on button "Commencer l'édition" at bounding box center [863, 571] width 123 height 25
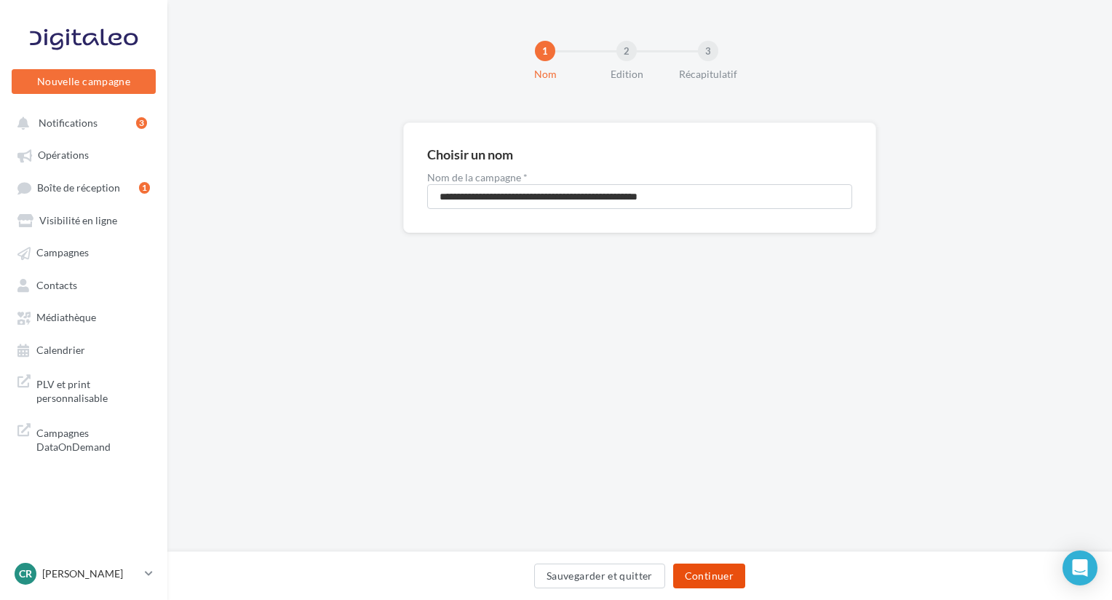
click at [711, 576] on button "Continuer" at bounding box center [709, 575] width 72 height 25
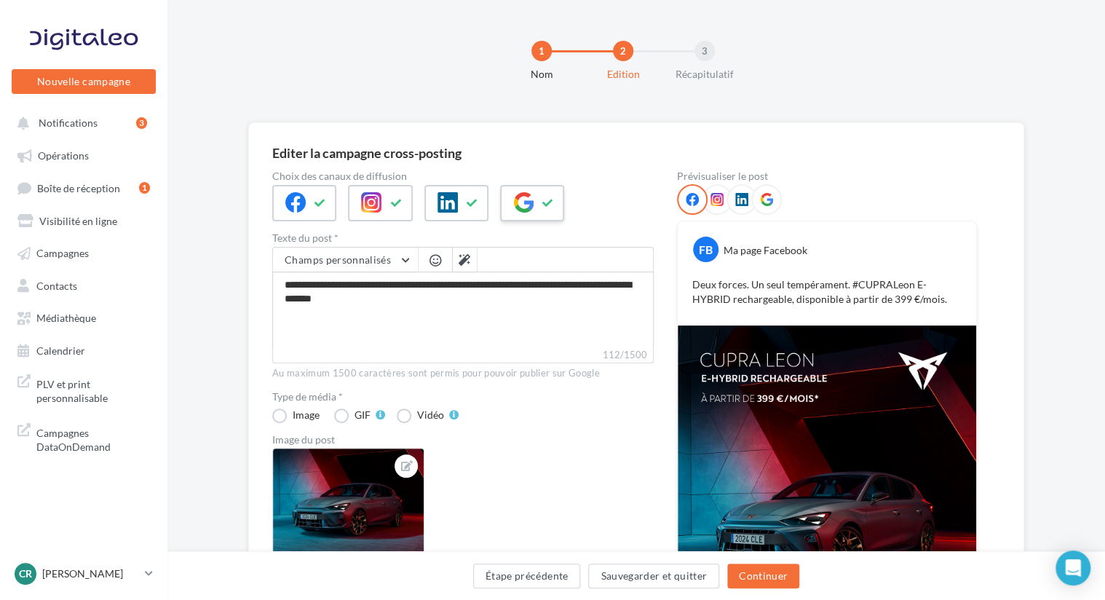
click at [552, 200] on button at bounding box center [547, 203] width 17 height 22
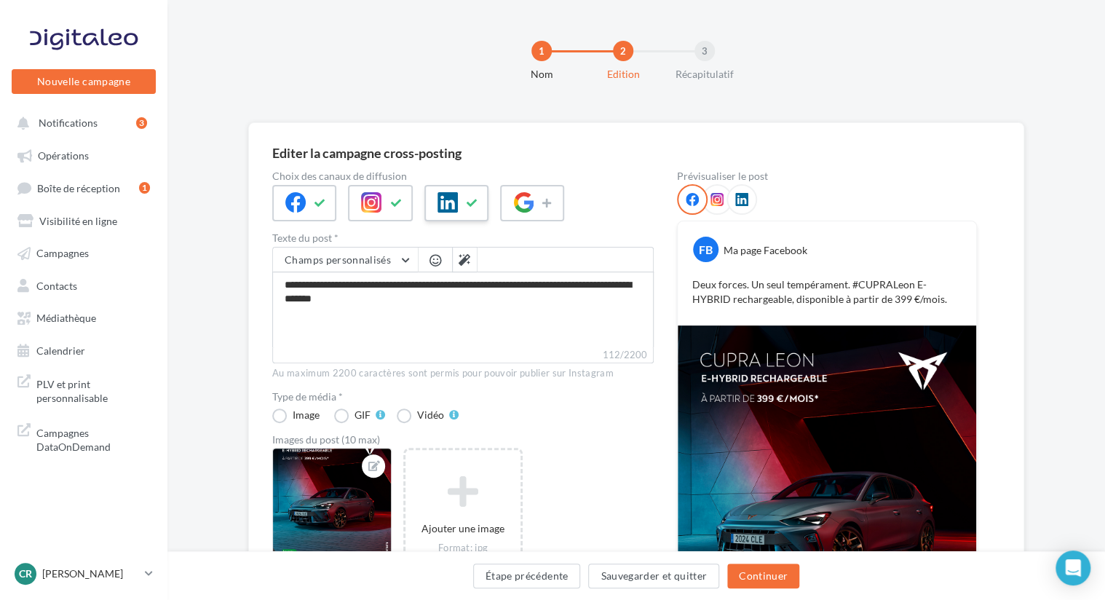
click at [472, 203] on icon at bounding box center [472, 203] width 12 height 10
click at [396, 205] on icon at bounding box center [396, 203] width 12 height 10
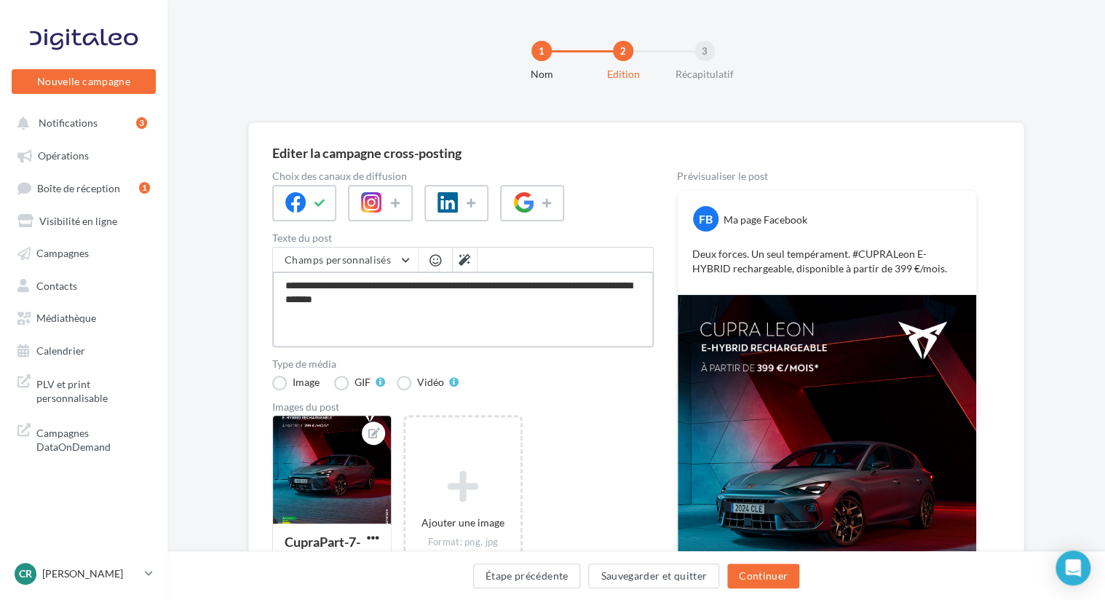
click at [461, 298] on textarea "**********" at bounding box center [462, 309] width 381 height 76
click at [444, 292] on textarea "**********" at bounding box center [462, 309] width 381 height 76
click at [439, 284] on textarea "**********" at bounding box center [462, 309] width 381 height 76
click at [402, 298] on textarea "**********" at bounding box center [462, 309] width 381 height 76
click at [354, 292] on textarea "**********" at bounding box center [462, 309] width 381 height 76
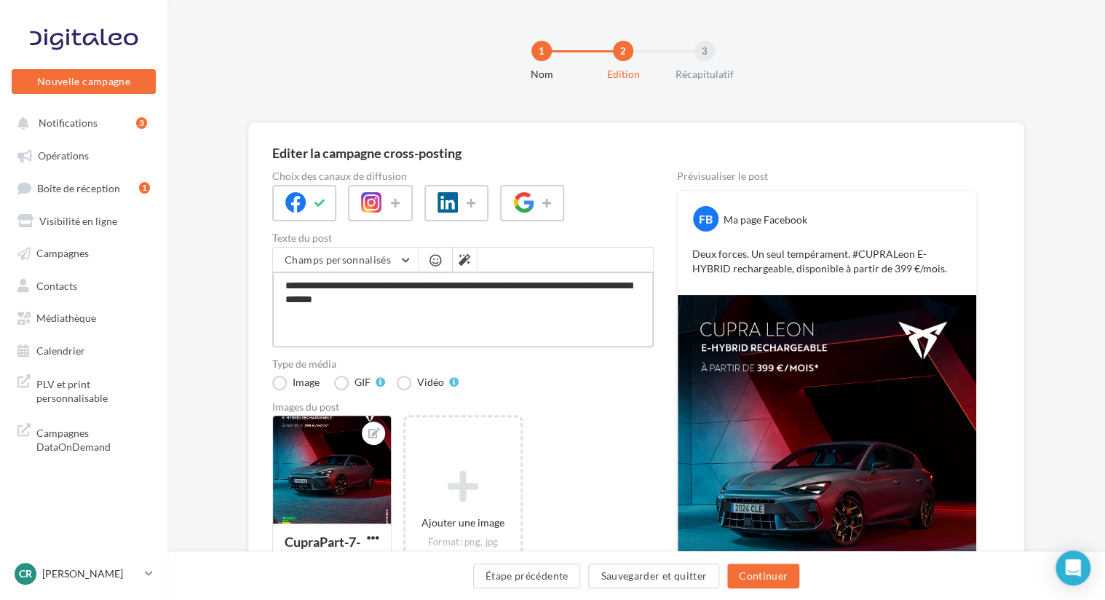
click at [315, 281] on textarea "**********" at bounding box center [462, 309] width 381 height 76
click at [297, 298] on textarea "**********" at bounding box center [462, 309] width 381 height 76
click at [375, 295] on textarea "**********" at bounding box center [462, 309] width 381 height 76
click at [416, 307] on textarea "**********" at bounding box center [462, 309] width 381 height 76
click at [435, 302] on textarea "**********" at bounding box center [462, 309] width 381 height 76
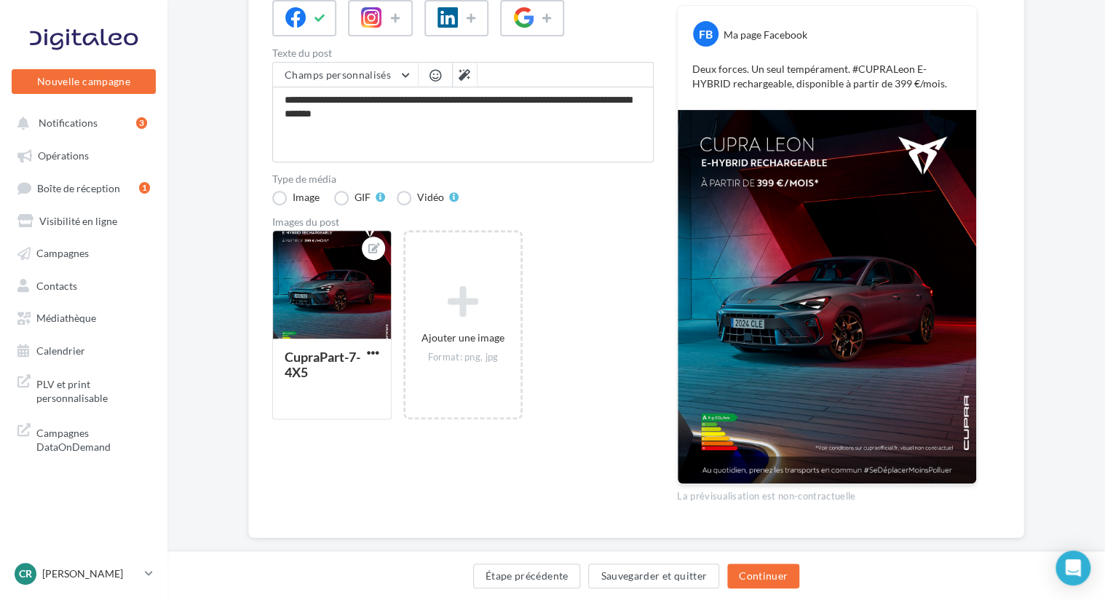
scroll to position [209, 0]
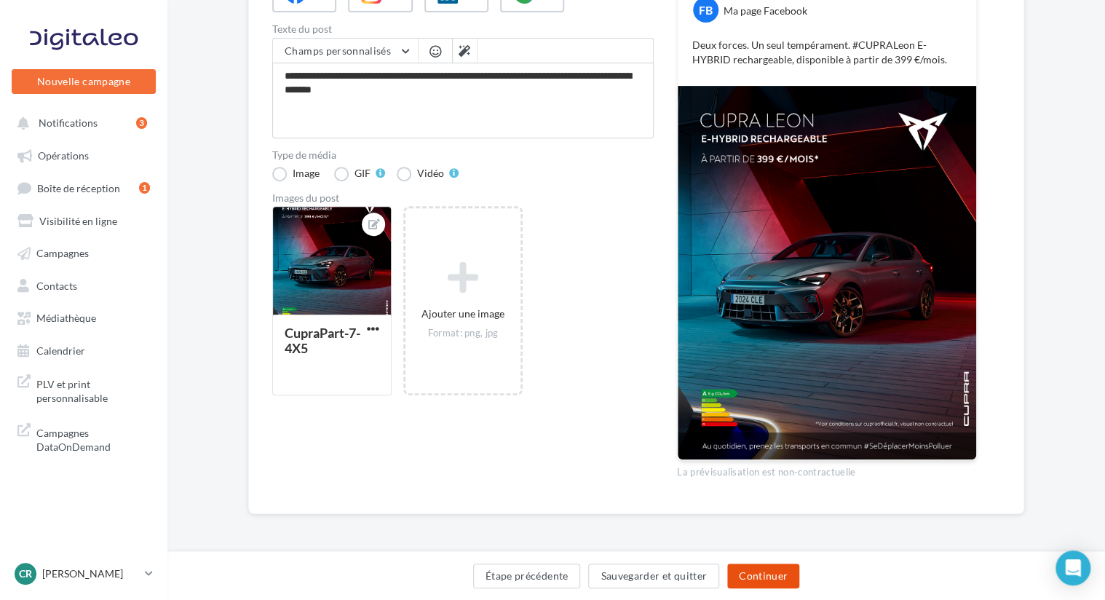
click at [772, 575] on button "Continuer" at bounding box center [763, 575] width 72 height 25
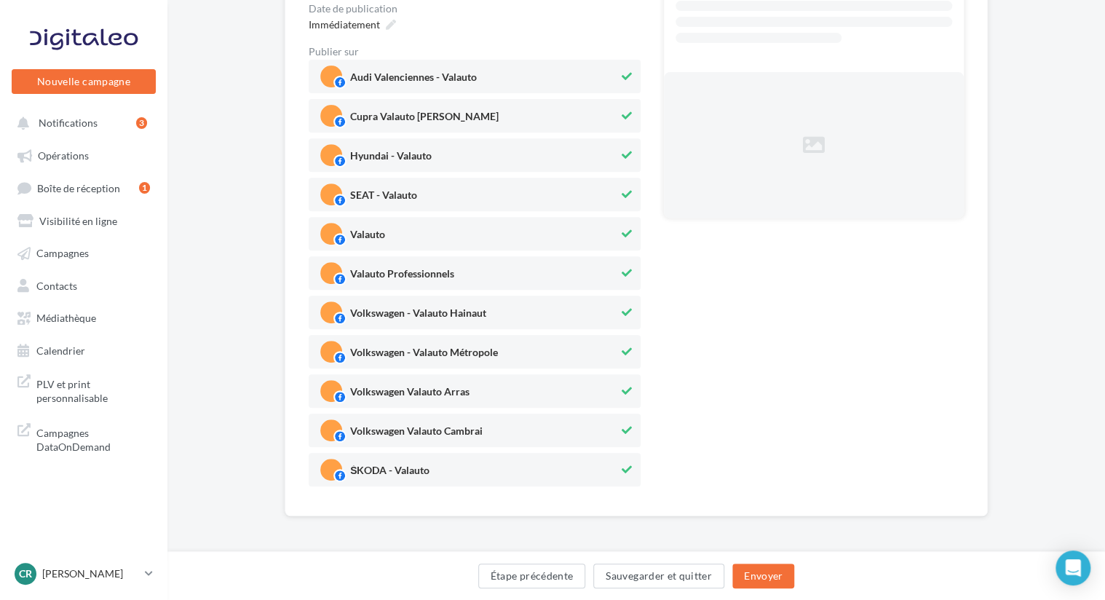
scroll to position [232, 0]
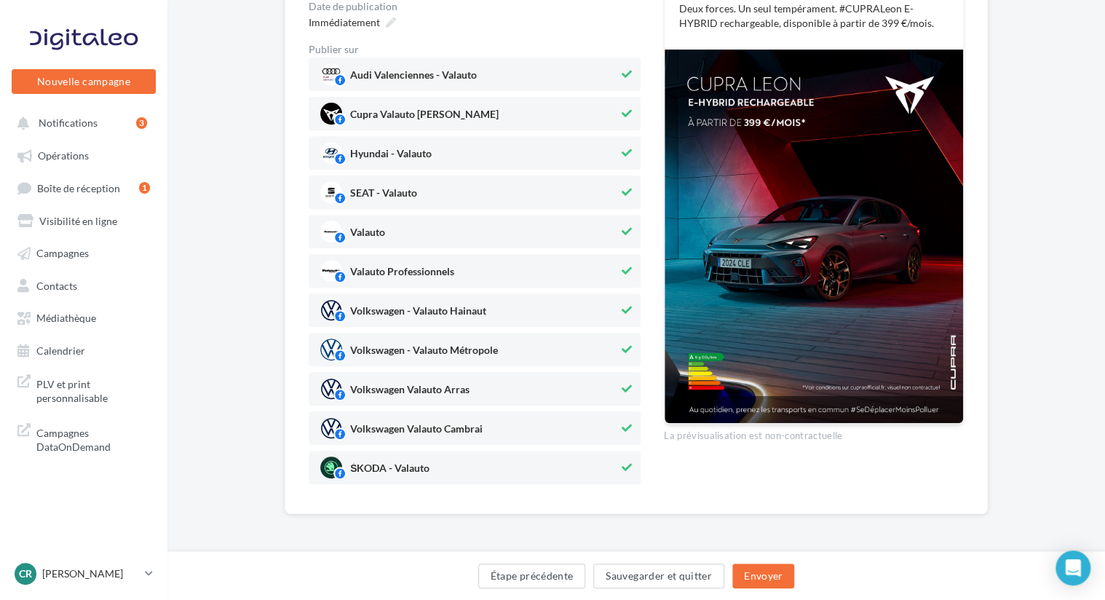
click at [618, 468] on button at bounding box center [626, 466] width 16 height 17
click at [626, 426] on icon at bounding box center [626, 428] width 10 height 10
click at [622, 383] on icon at bounding box center [626, 388] width 10 height 10
click at [622, 344] on icon at bounding box center [626, 349] width 10 height 10
drag, startPoint x: 620, startPoint y: 314, endPoint x: 620, endPoint y: 274, distance: 40.0
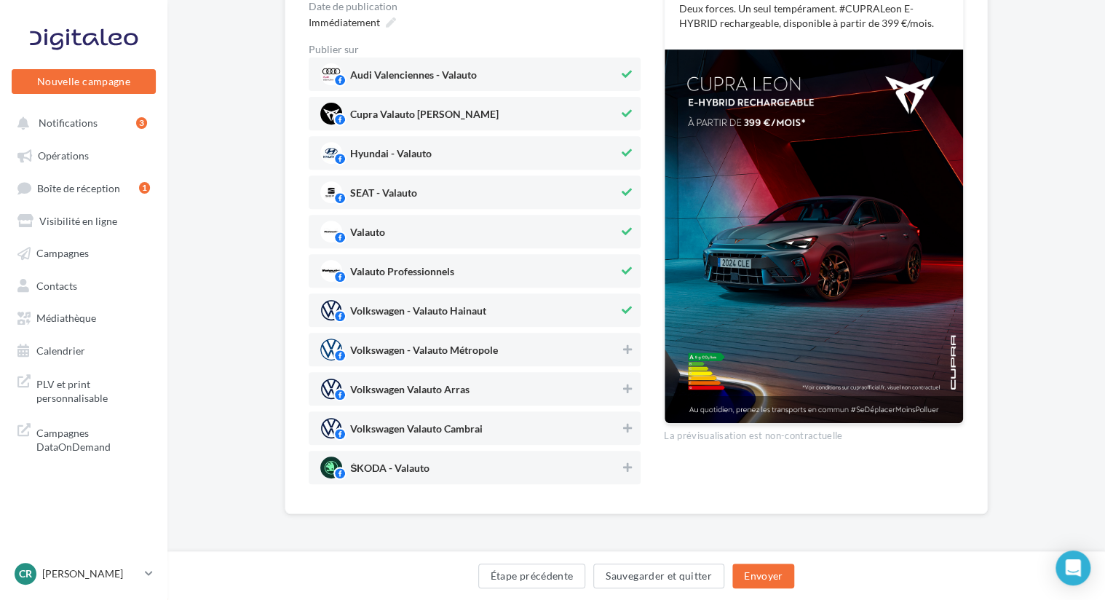
click at [620, 311] on button at bounding box center [626, 309] width 16 height 17
drag, startPoint x: 620, startPoint y: 271, endPoint x: 620, endPoint y: 263, distance: 8.0
click at [620, 270] on button at bounding box center [626, 270] width 16 height 17
drag, startPoint x: 620, startPoint y: 223, endPoint x: 620, endPoint y: 203, distance: 19.6
click at [620, 223] on button at bounding box center [626, 231] width 16 height 17
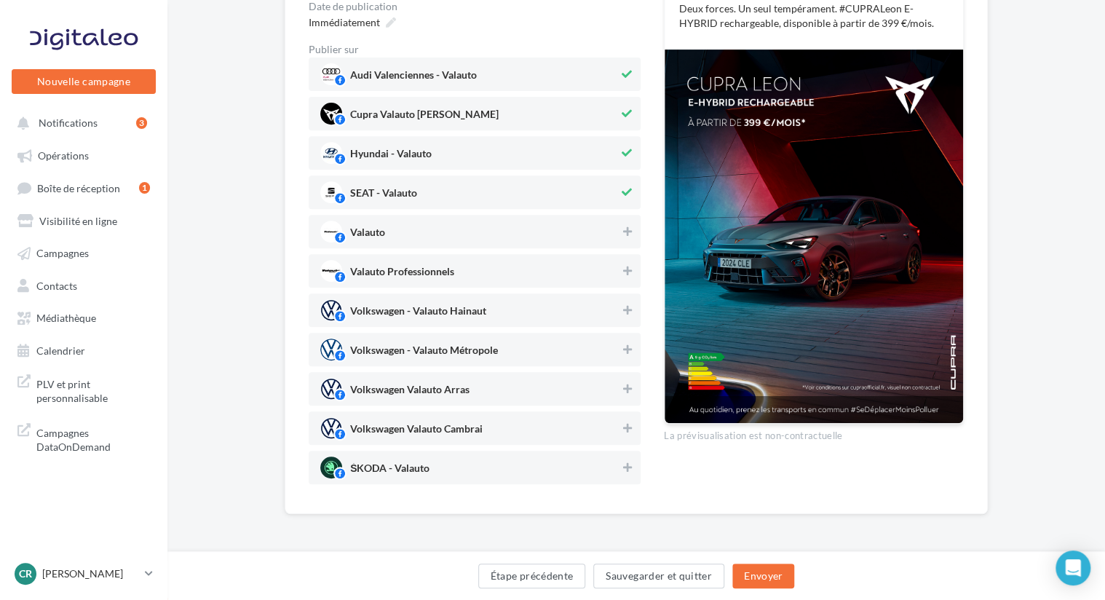
click at [618, 182] on div "SEAT - Valauto" at bounding box center [475, 191] width 332 height 33
click at [614, 148] on span "Hyundai - Valauto" at bounding box center [469, 153] width 298 height 22
click at [624, 71] on icon at bounding box center [626, 74] width 10 height 10
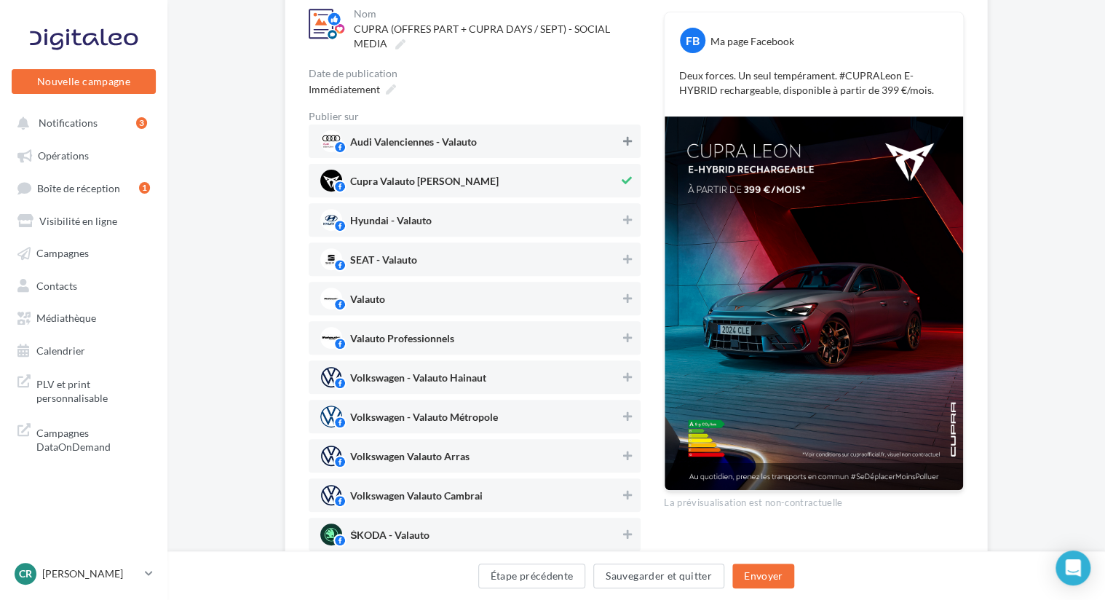
scroll to position [87, 0]
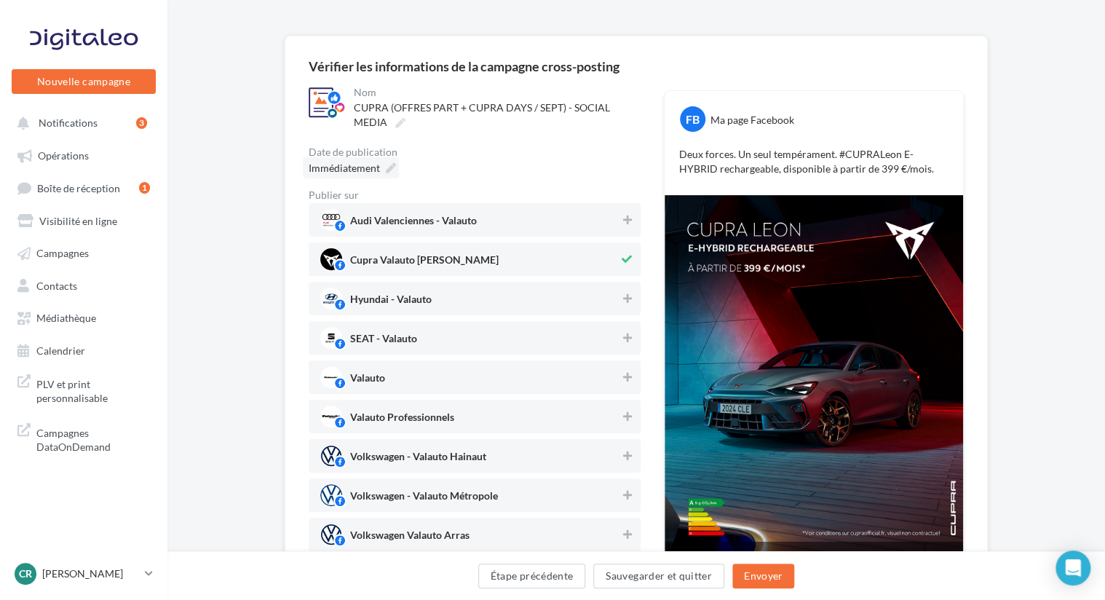
click at [387, 164] on icon at bounding box center [391, 168] width 10 height 10
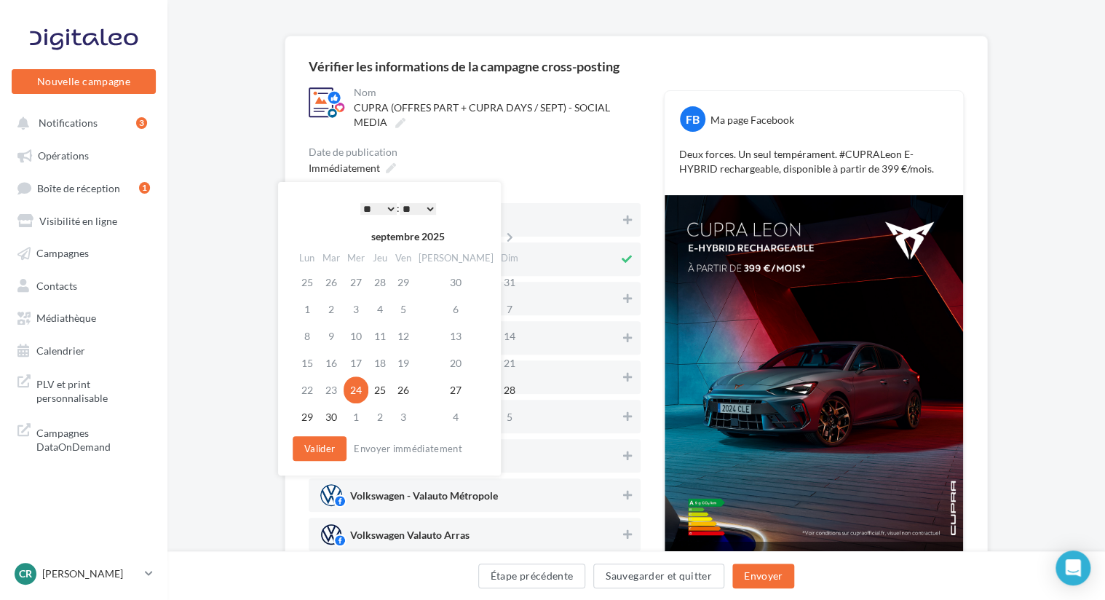
click at [391, 208] on select "* * * * * * * * * * ** ** ** ** ** ** ** ** ** ** ** ** ** **" at bounding box center [378, 209] width 36 height 12
click at [318, 445] on button "Valider" at bounding box center [319, 448] width 54 height 25
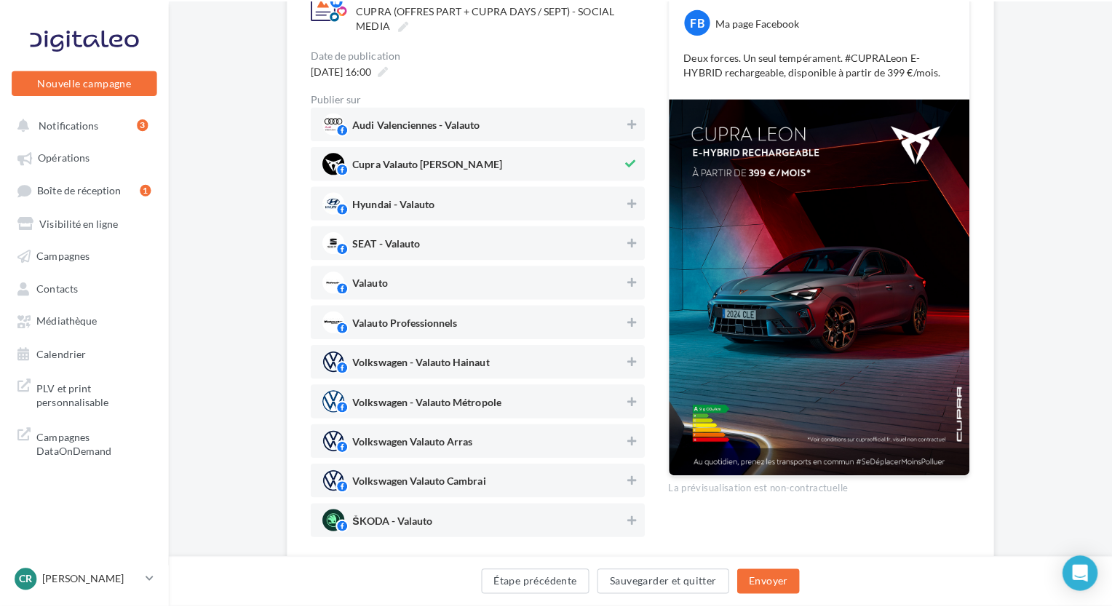
scroll to position [159, 0]
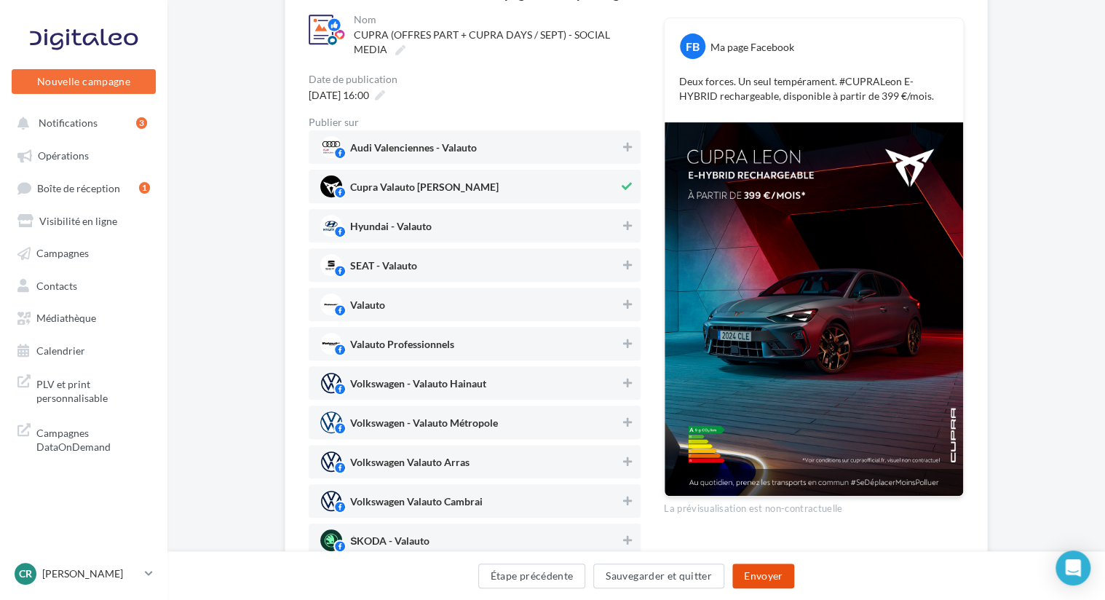
click at [753, 575] on button "Envoyer" at bounding box center [763, 575] width 62 height 25
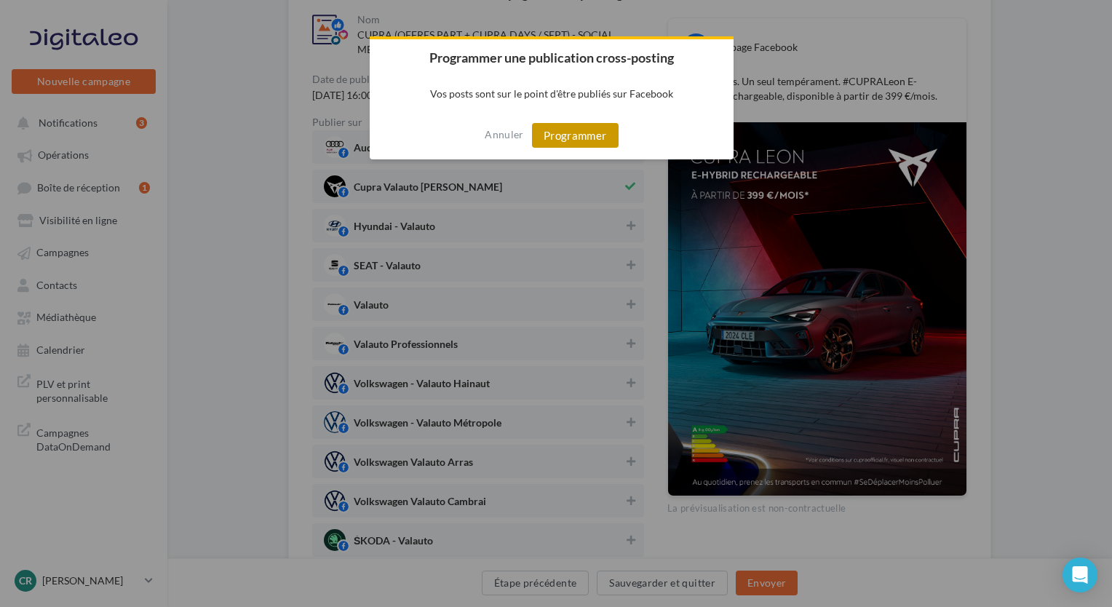
click at [576, 138] on button "Programmer" at bounding box center [575, 135] width 87 height 25
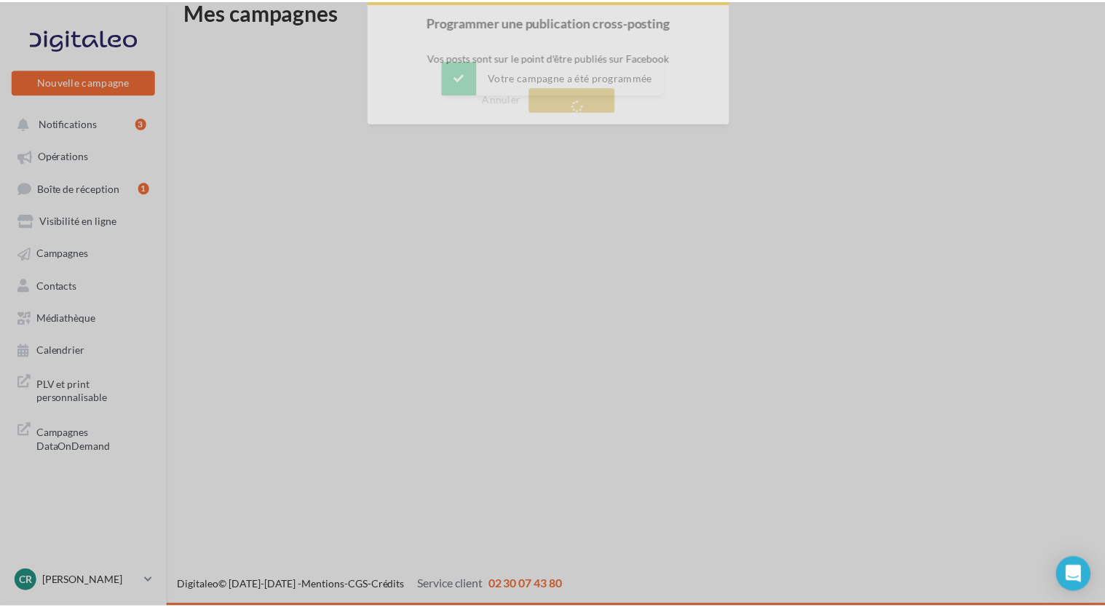
scroll to position [23, 0]
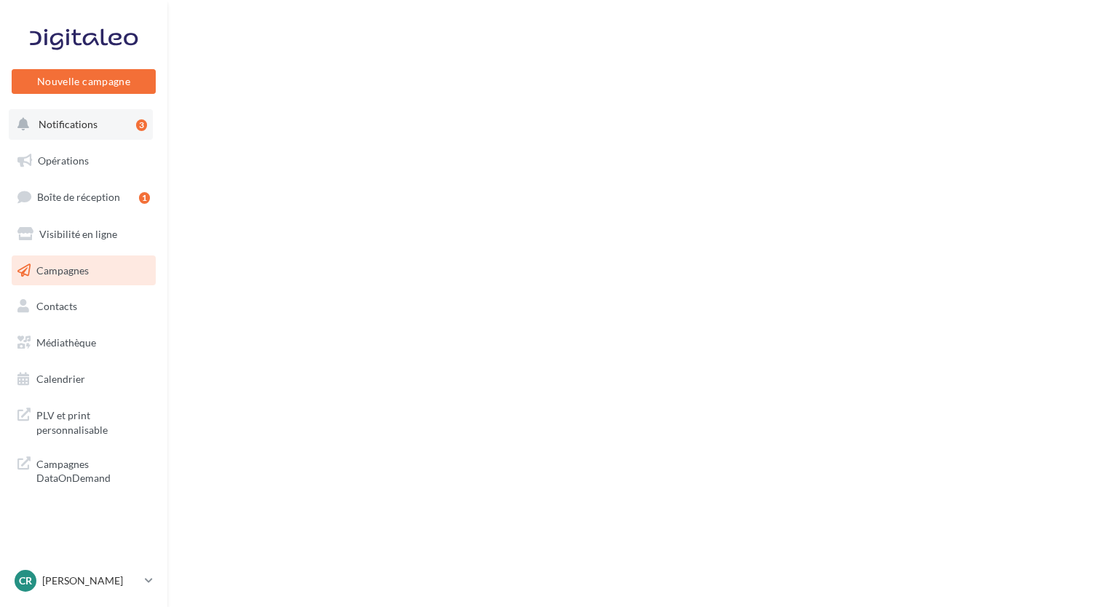
click at [107, 131] on button "Notifications 3" at bounding box center [81, 124] width 144 height 31
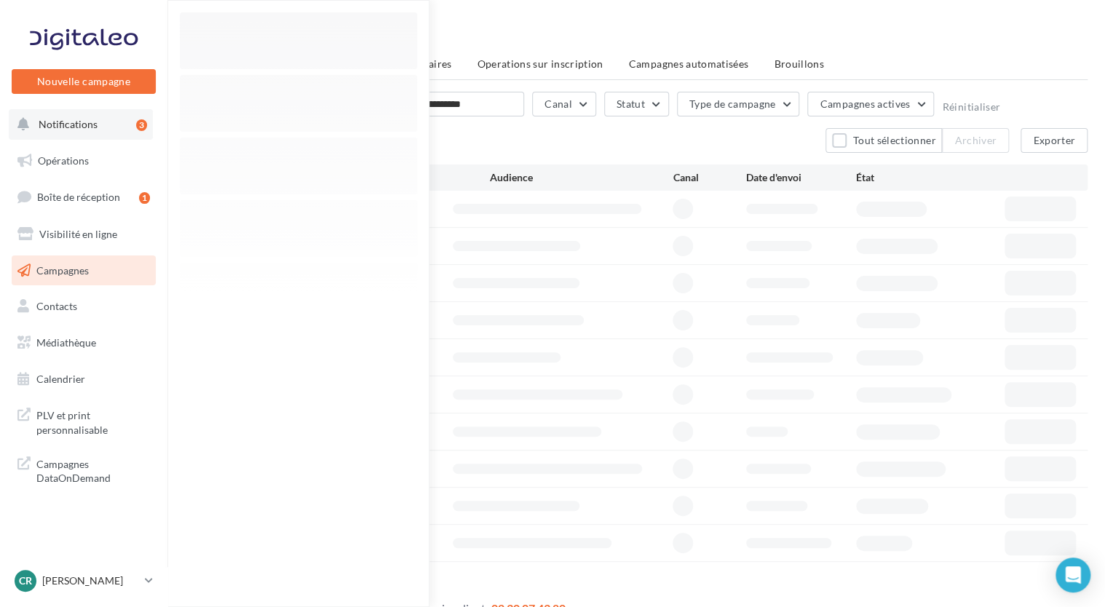
click at [107, 131] on button "Notifications 3" at bounding box center [81, 124] width 144 height 31
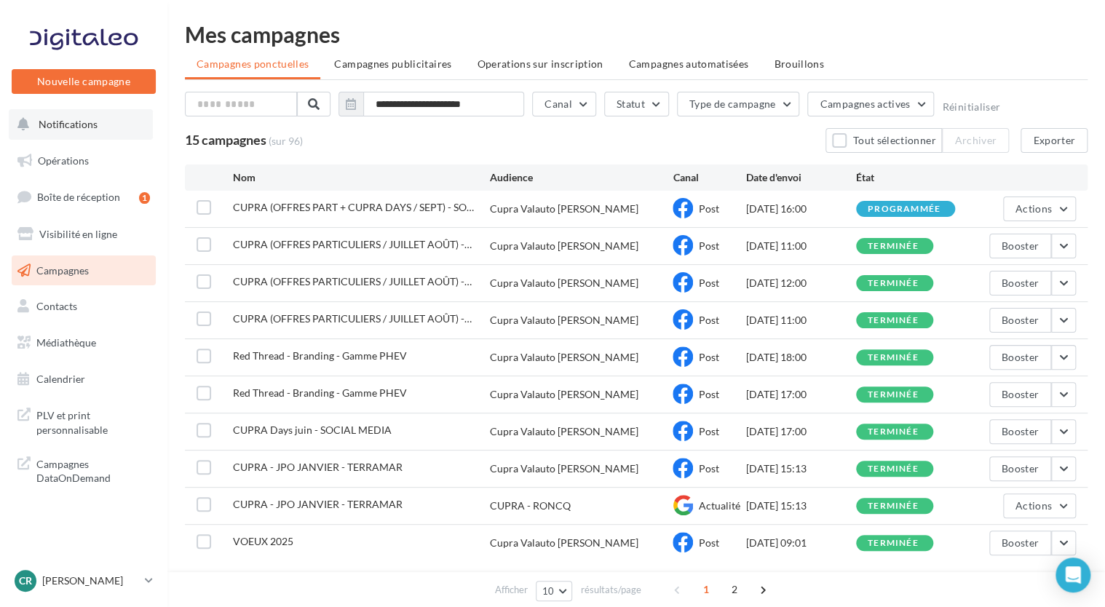
click at [107, 131] on button "Notifications" at bounding box center [81, 124] width 144 height 31
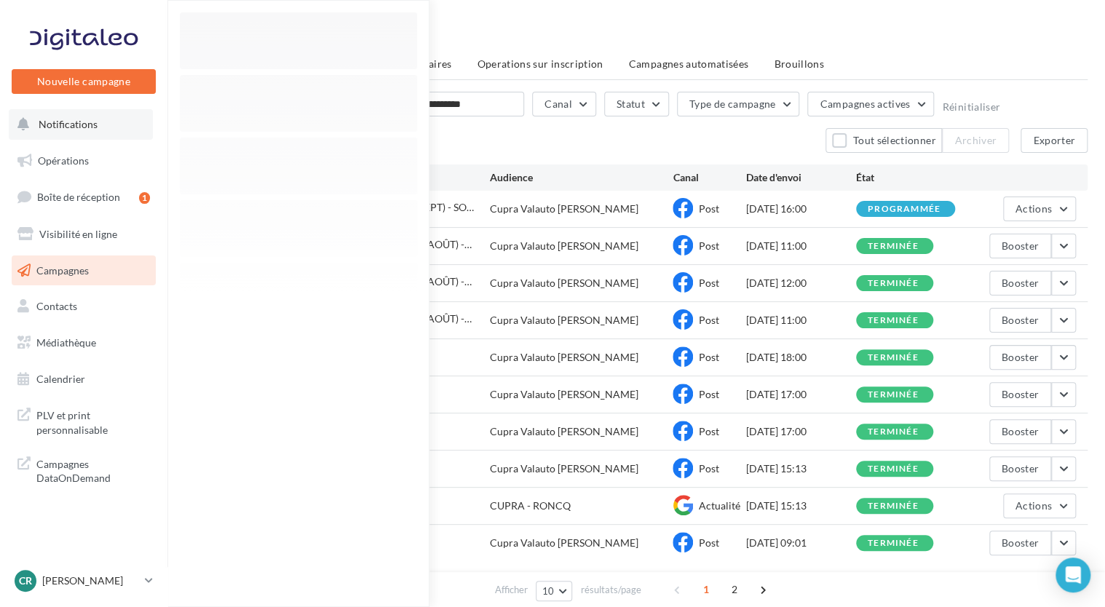
click at [55, 130] on button "Notifications" at bounding box center [81, 124] width 144 height 31
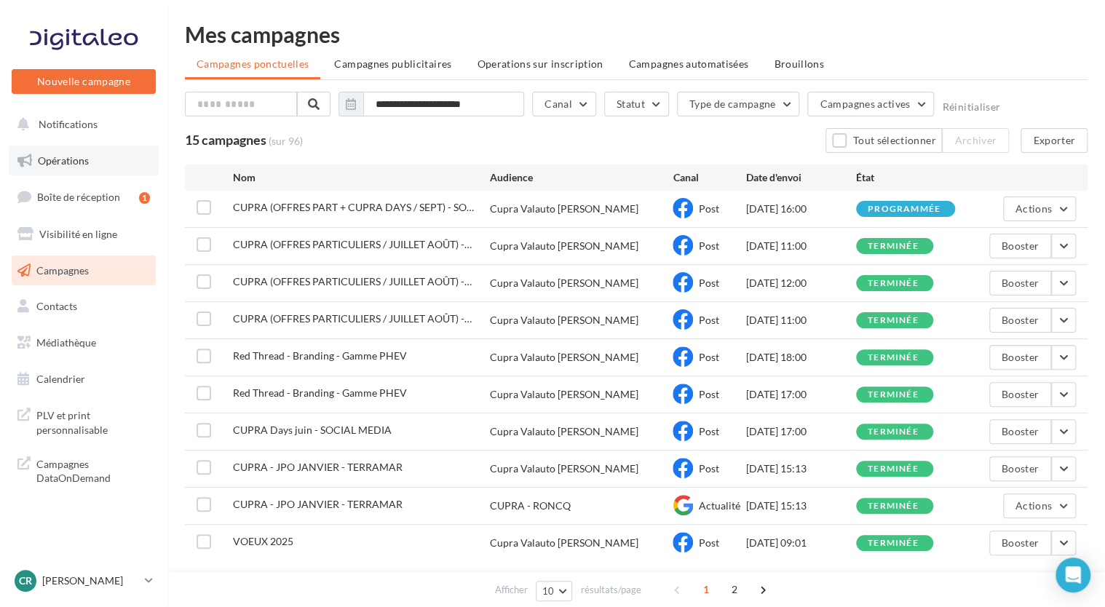
click at [35, 156] on link "Opérations" at bounding box center [84, 161] width 150 height 31
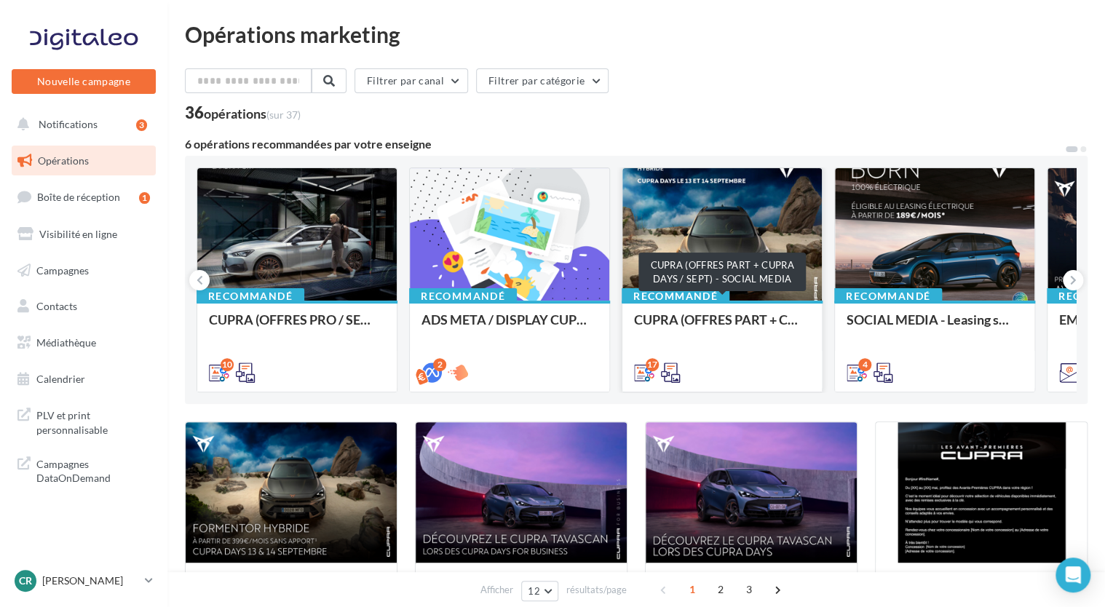
click at [741, 329] on div "CUPRA (OFFRES PART + CUPRA DAYS / SEPT) - SOCIAL MEDIA" at bounding box center [722, 326] width 176 height 29
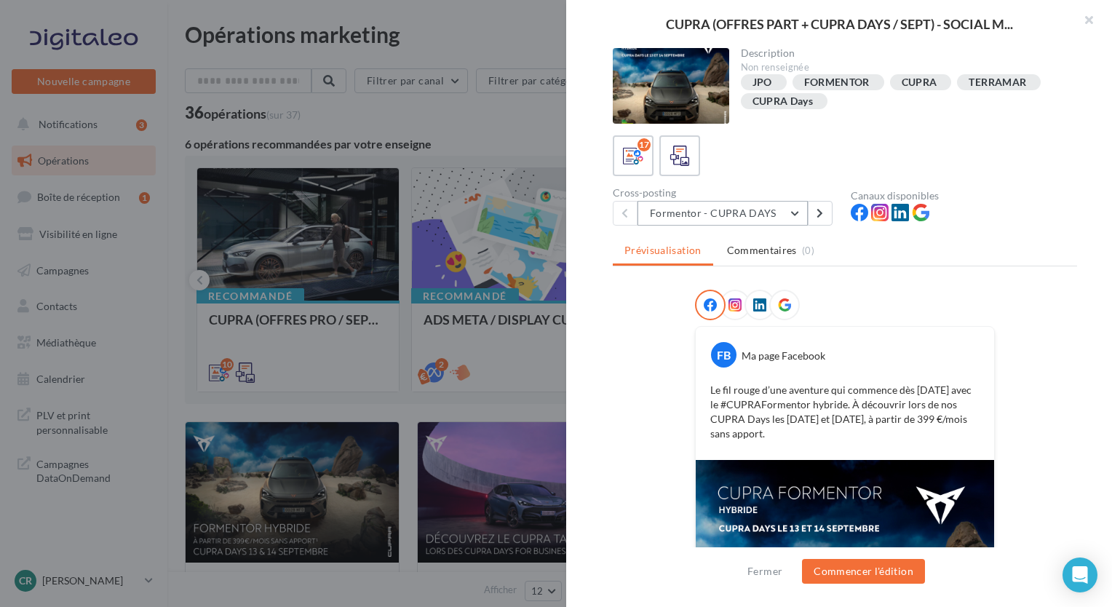
click at [773, 213] on button "Formentor - CUPRA DAYS" at bounding box center [722, 213] width 170 height 25
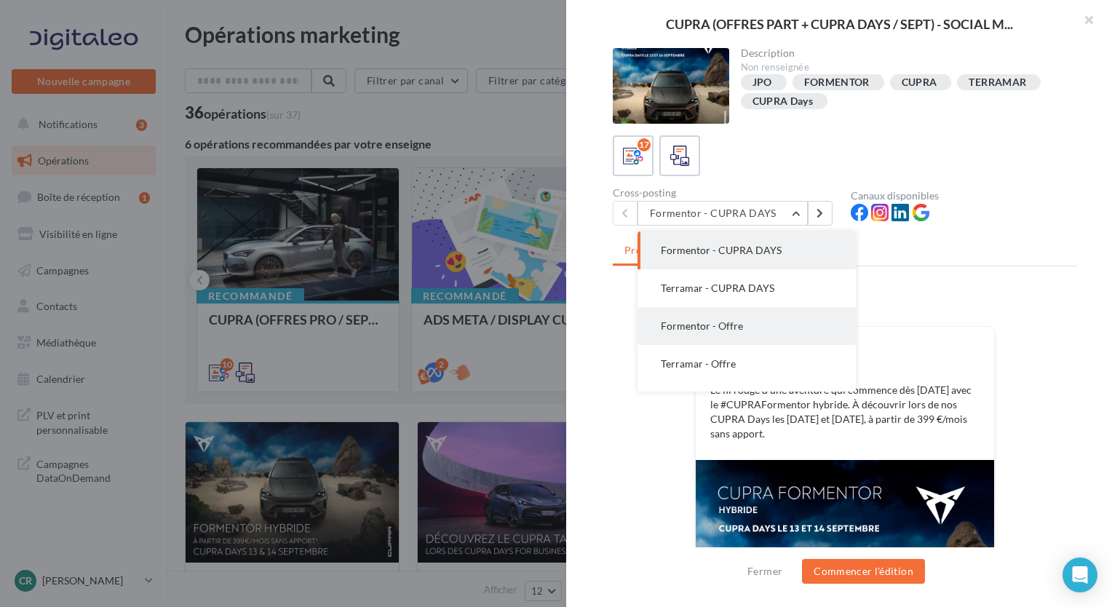
click at [757, 336] on button "Formentor - Offre" at bounding box center [746, 326] width 218 height 38
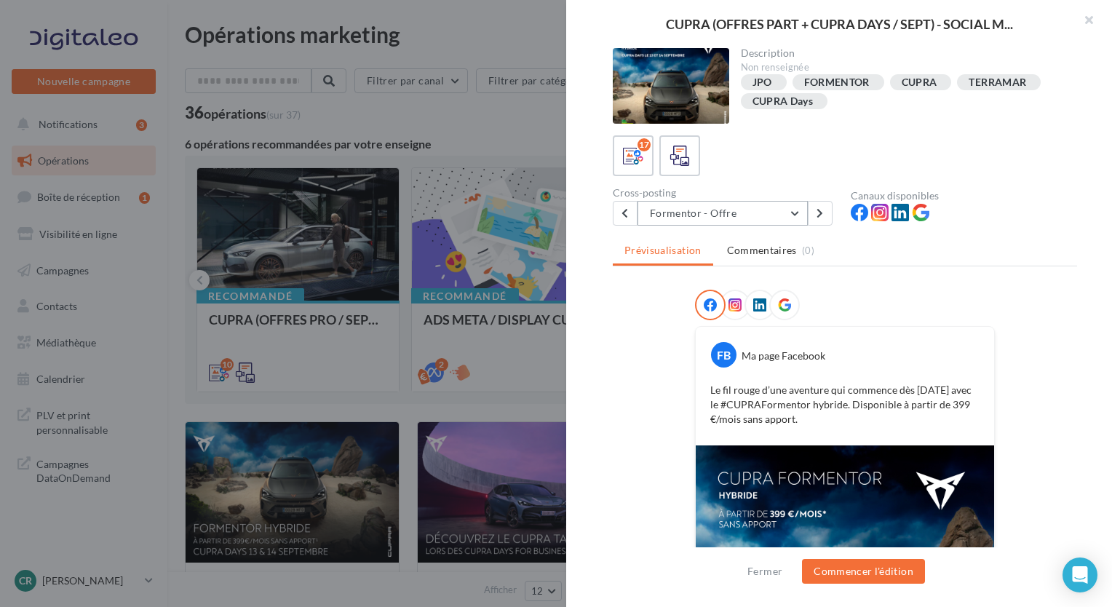
click at [783, 215] on button "Formentor - Offre" at bounding box center [722, 213] width 170 height 25
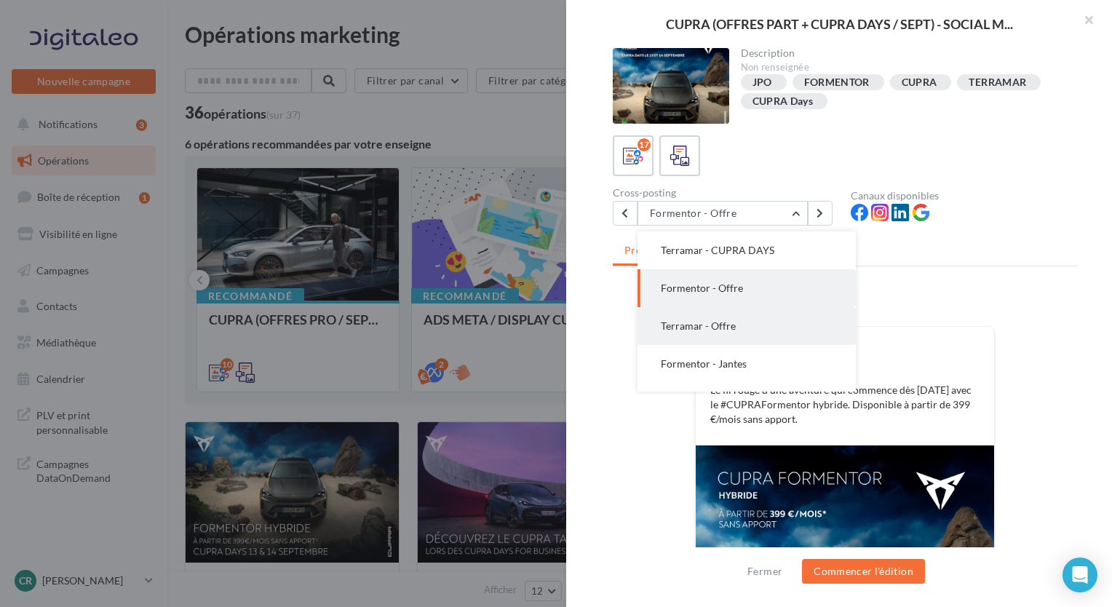
click at [744, 322] on button "Terramar - Offre" at bounding box center [746, 326] width 218 height 38
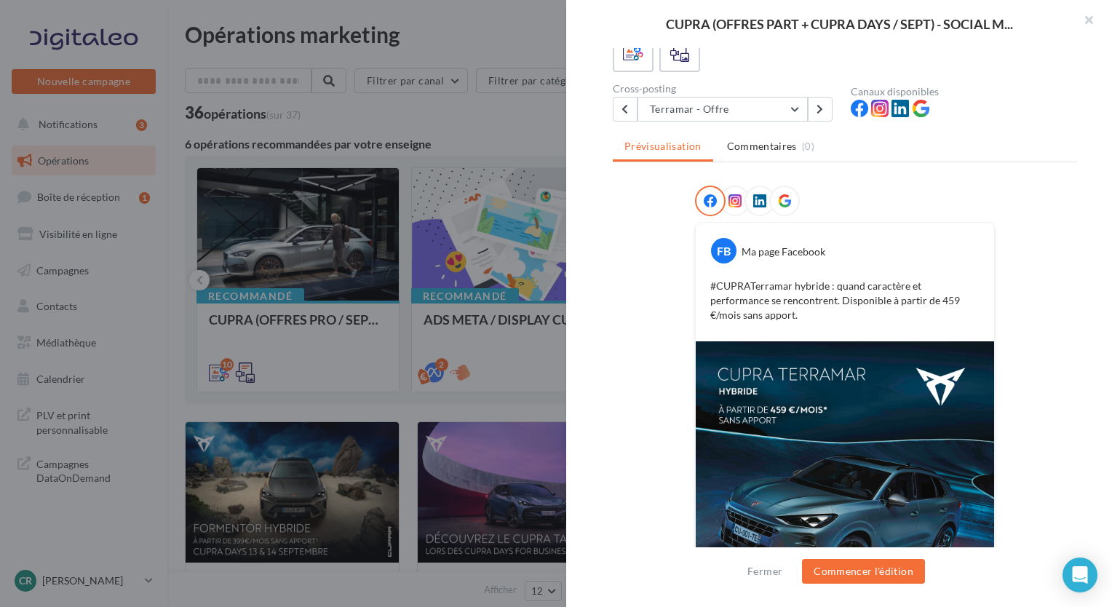
scroll to position [201, 0]
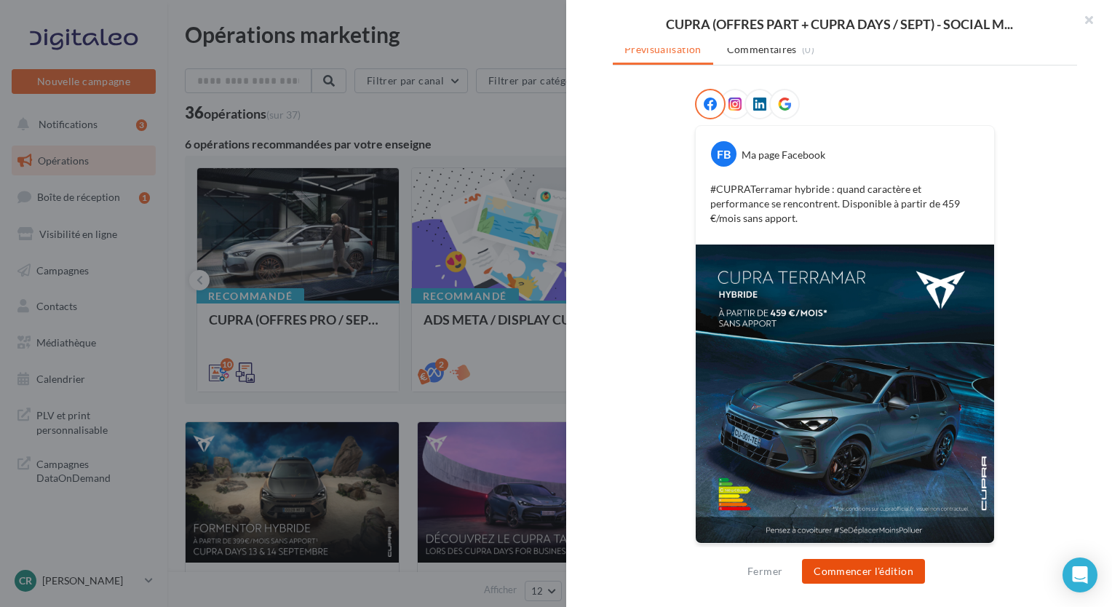
click at [848, 581] on button "Commencer l'édition" at bounding box center [863, 571] width 123 height 25
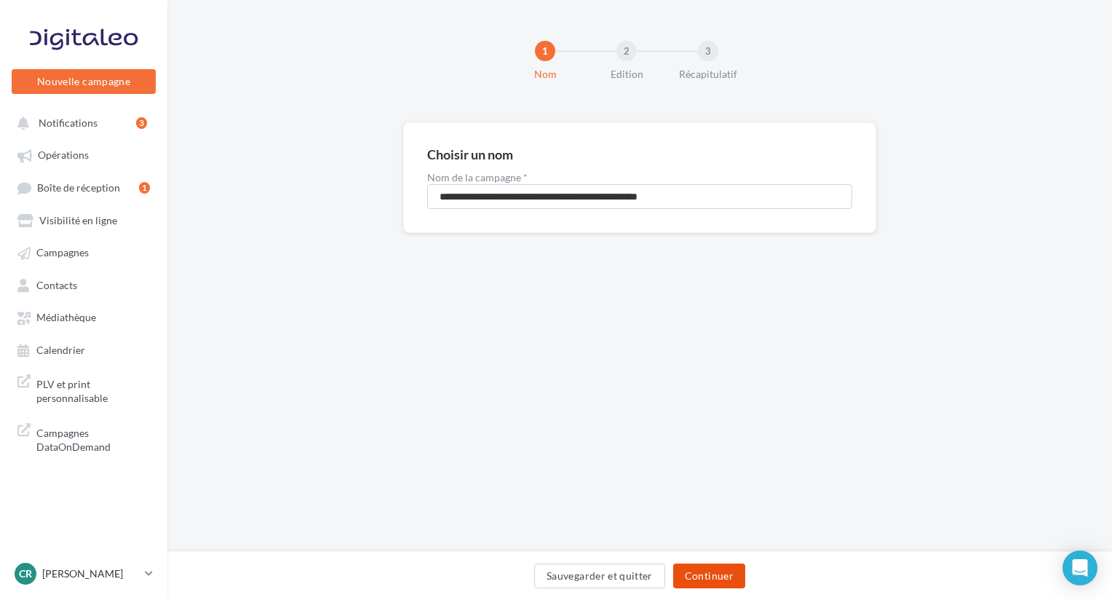
click at [733, 577] on button "Continuer" at bounding box center [709, 575] width 72 height 25
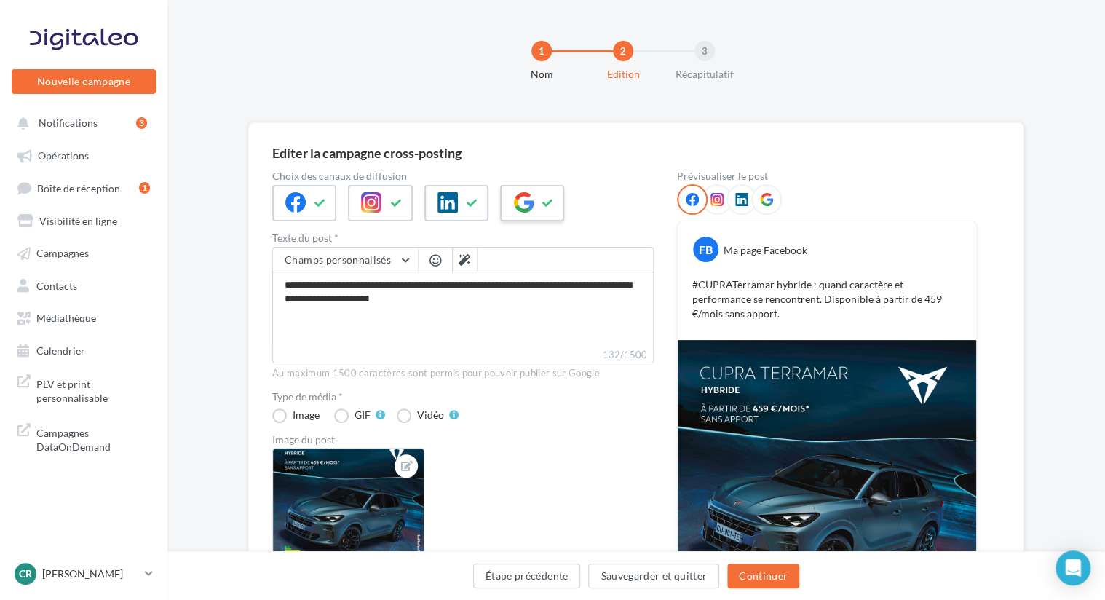
click at [539, 205] on button at bounding box center [547, 203] width 17 height 22
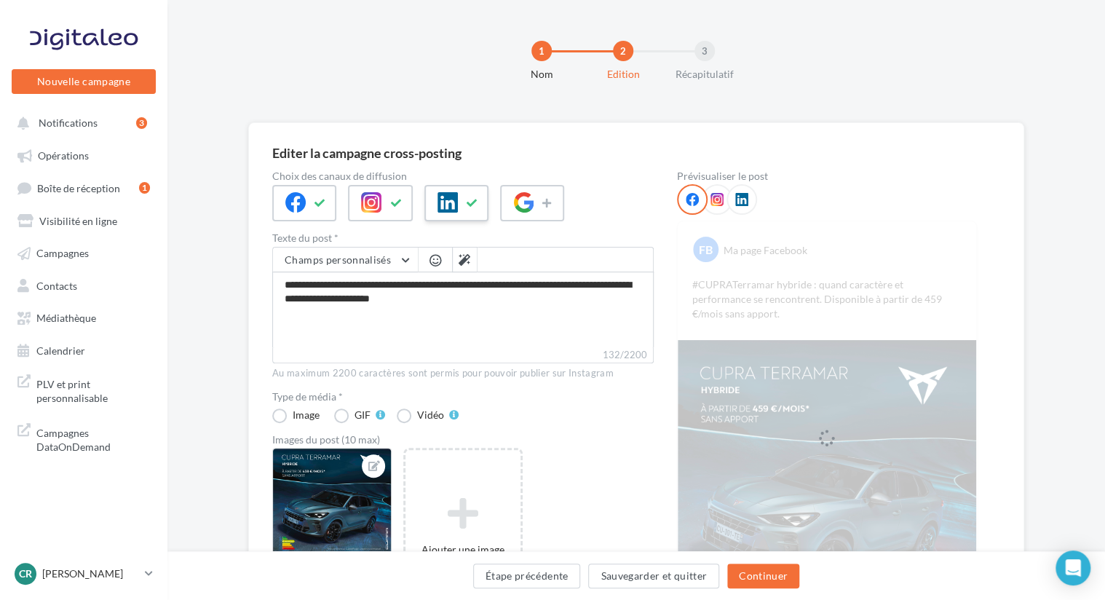
click at [477, 199] on button at bounding box center [471, 203] width 17 height 22
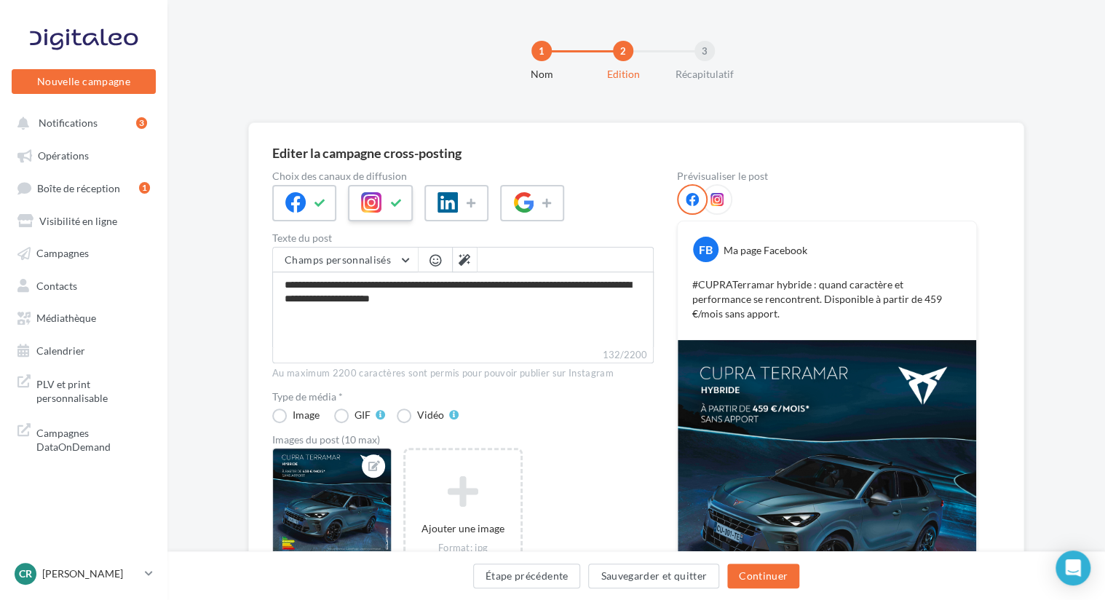
click at [402, 203] on button at bounding box center [395, 203] width 17 height 22
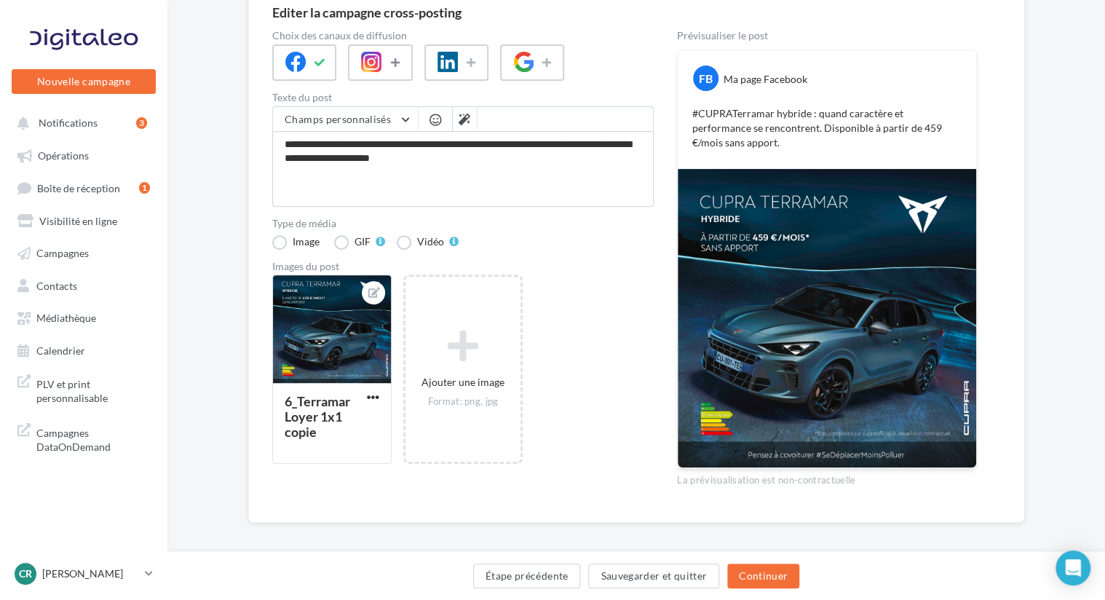
scroll to position [148, 0]
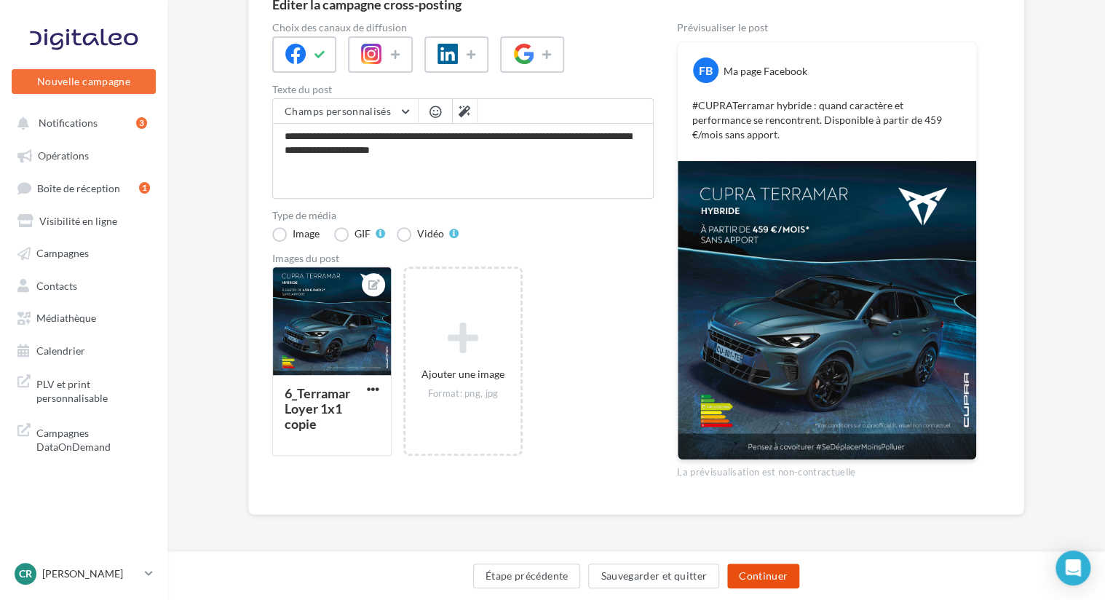
click at [755, 566] on button "Continuer" at bounding box center [763, 575] width 72 height 25
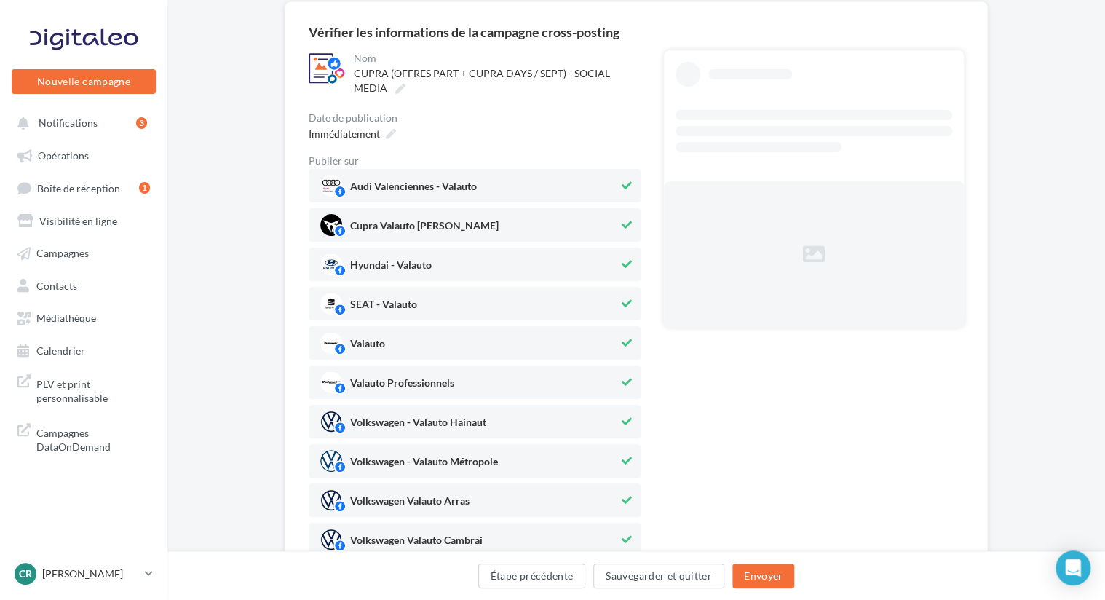
scroll to position [232, 0]
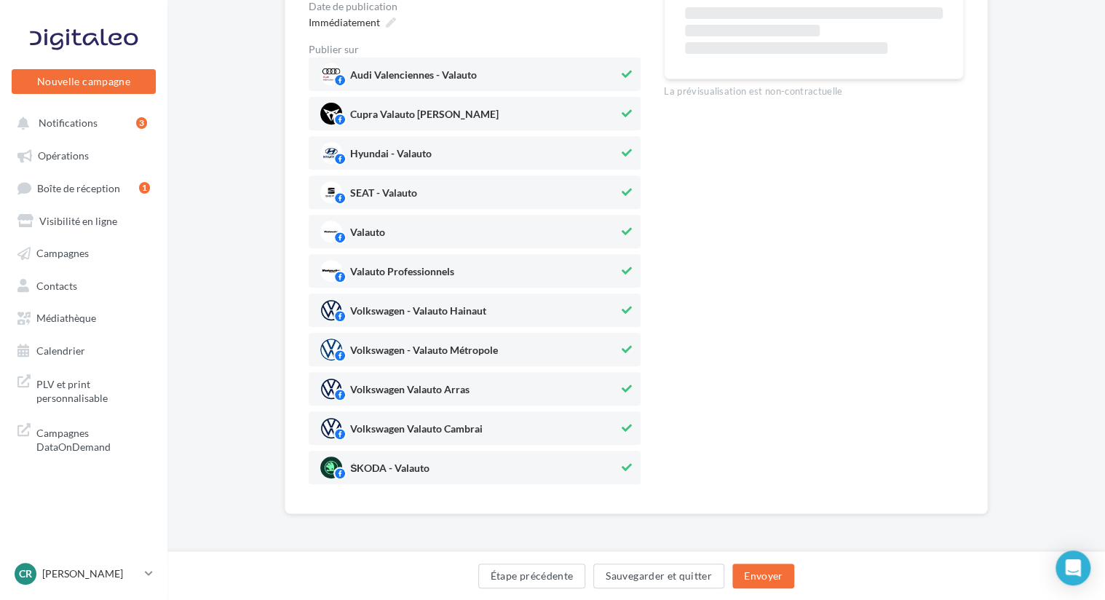
click at [614, 461] on span "ŠKODA - Valauto" at bounding box center [469, 467] width 298 height 22
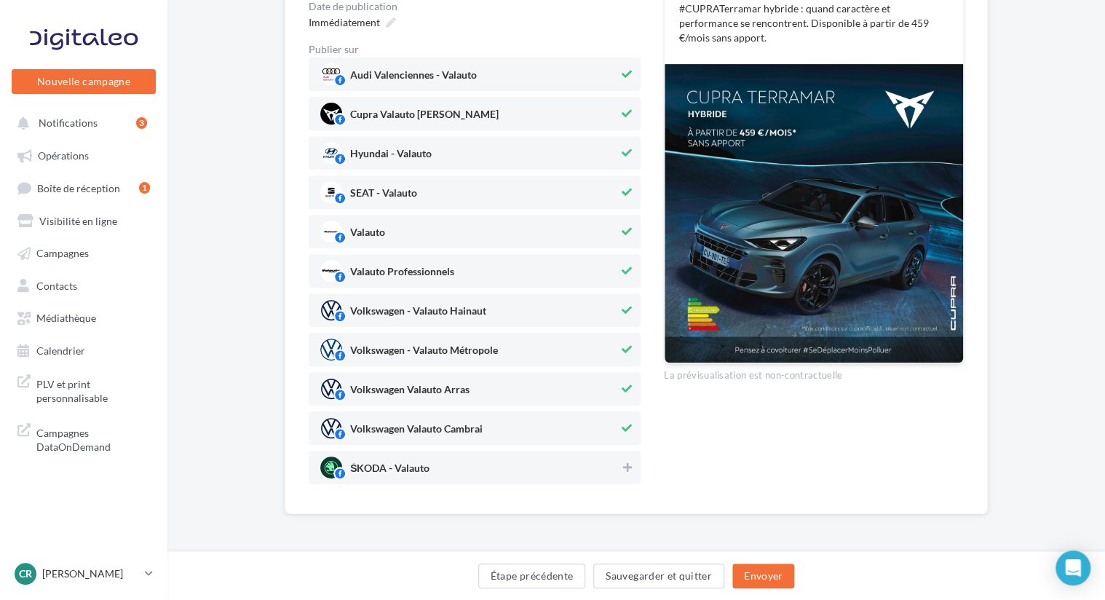
click at [616, 426] on span "Volkswagen Valauto Cambrai" at bounding box center [469, 428] width 298 height 22
drag, startPoint x: 613, startPoint y: 391, endPoint x: 586, endPoint y: 370, distance: 35.2
click at [609, 389] on span "Volkswagen Valauto Arras" at bounding box center [469, 389] width 298 height 22
click at [581, 348] on span "Volkswagen - Valauto Métropole" at bounding box center [469, 349] width 298 height 22
click at [594, 296] on div "Volkswagen - Valauto Hainaut" at bounding box center [475, 309] width 332 height 33
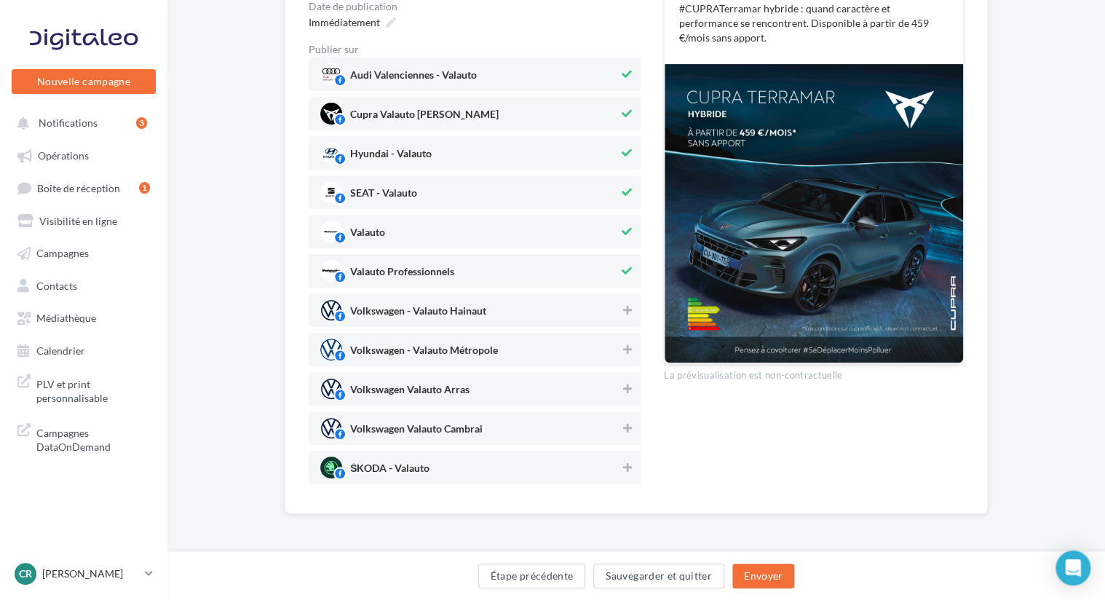
click at [594, 263] on span "Valauto Professionnels" at bounding box center [469, 271] width 298 height 22
click at [599, 220] on span "Valauto" at bounding box center [469, 231] width 298 height 22
click at [593, 188] on span "SEAT - Valauto" at bounding box center [469, 192] width 298 height 22
drag, startPoint x: 583, startPoint y: 144, endPoint x: 579, endPoint y: 120, distance: 24.3
click at [583, 144] on span "Hyundai - Valauto" at bounding box center [469, 153] width 298 height 22
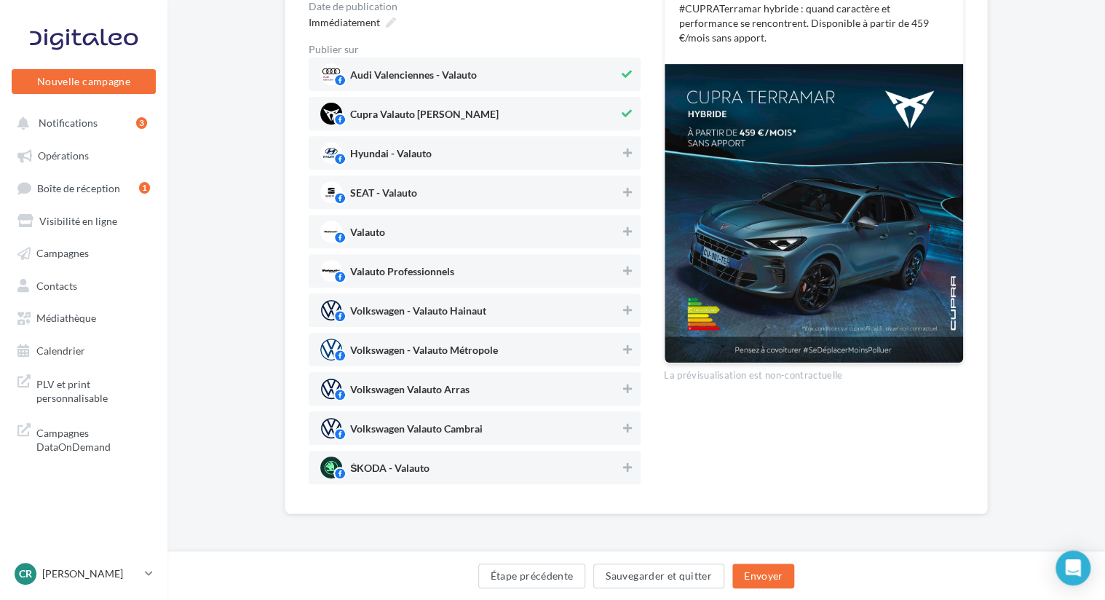
click at [569, 69] on span "Audi Valenciennes - Valauto" at bounding box center [469, 74] width 298 height 22
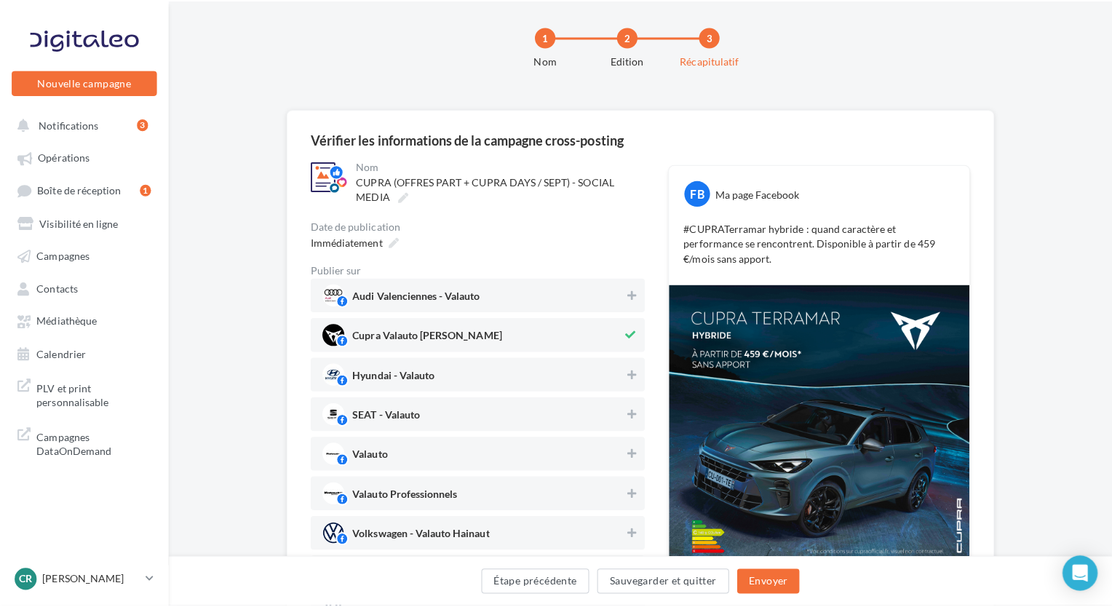
scroll to position [14, 0]
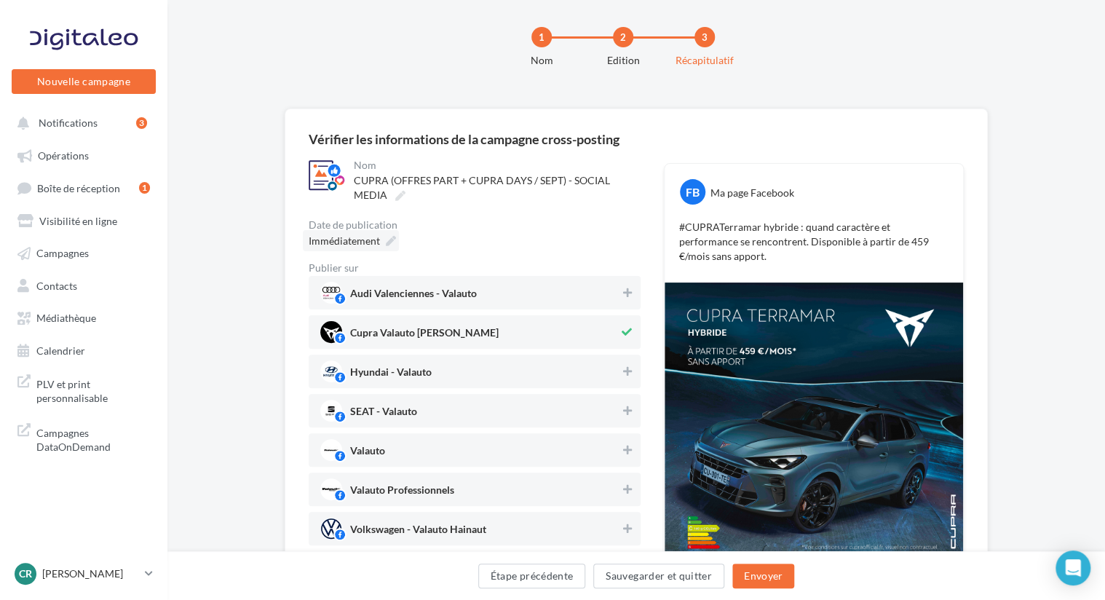
click at [386, 240] on icon at bounding box center [391, 241] width 10 height 10
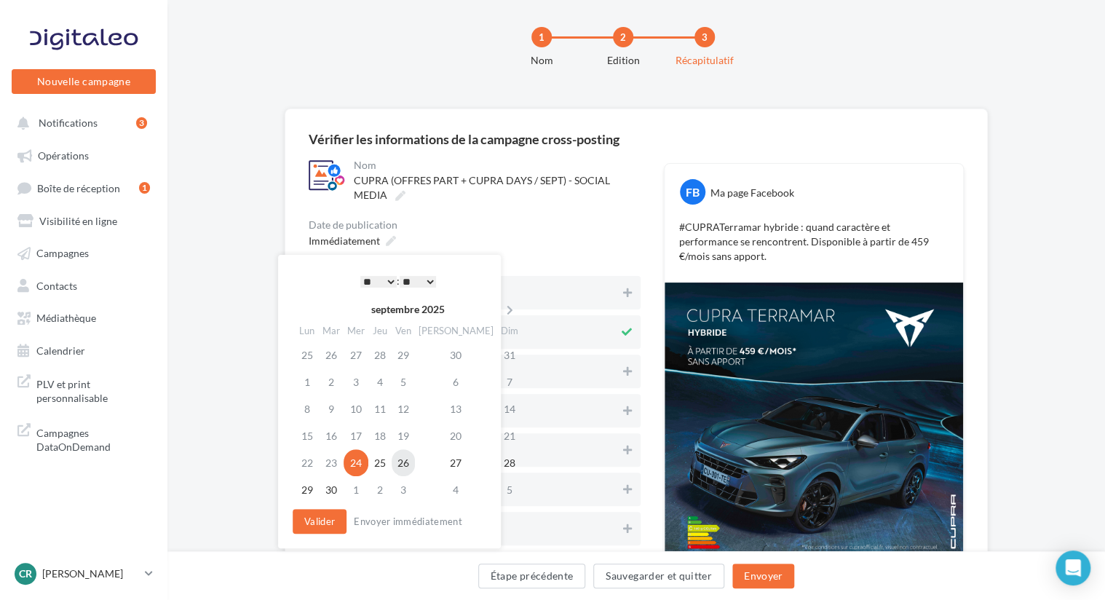
click at [415, 461] on td "26" at bounding box center [402, 462] width 23 height 27
click at [387, 278] on select "* * * * * * * * * * ** ** ** ** ** ** ** ** ** ** ** ** ** **" at bounding box center [378, 282] width 36 height 12
click at [317, 522] on button "Valider" at bounding box center [319, 521] width 54 height 25
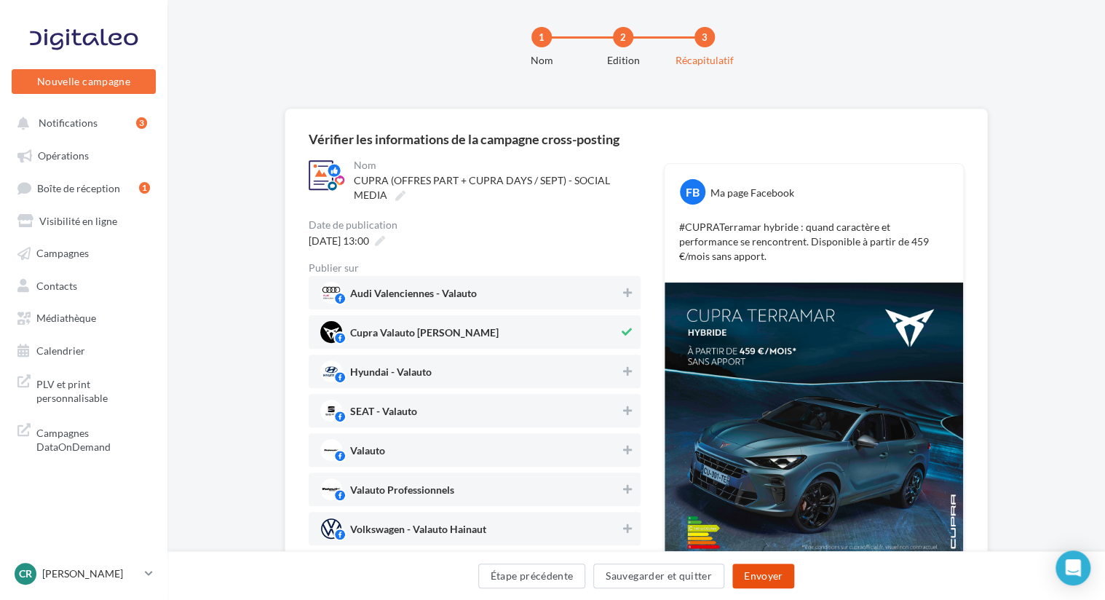
click at [779, 569] on button "Envoyer" at bounding box center [763, 575] width 62 height 25
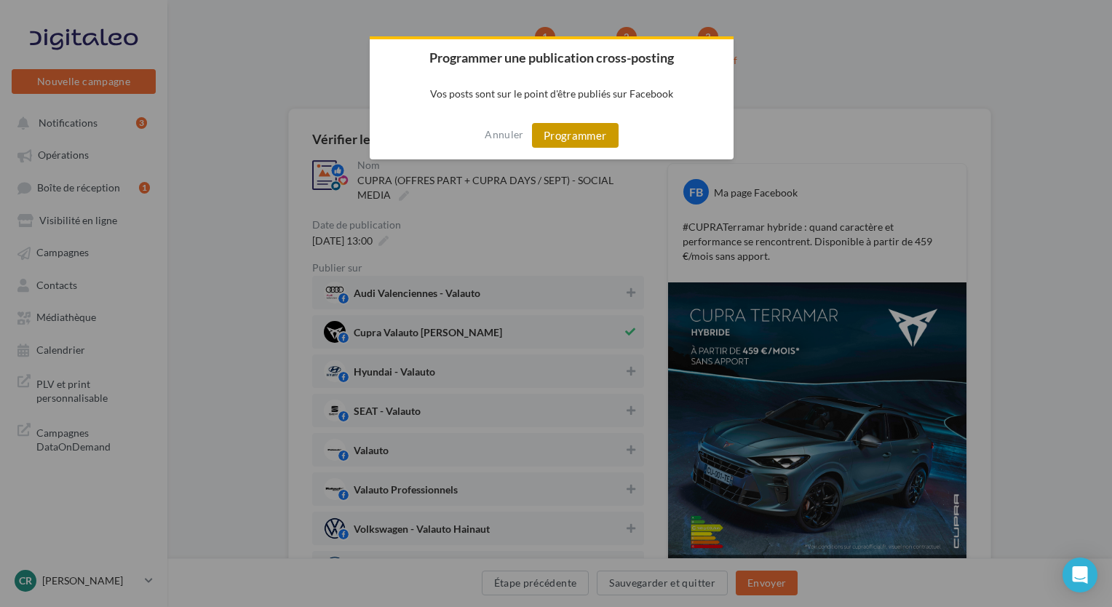
click at [562, 127] on button "Programmer" at bounding box center [575, 135] width 87 height 25
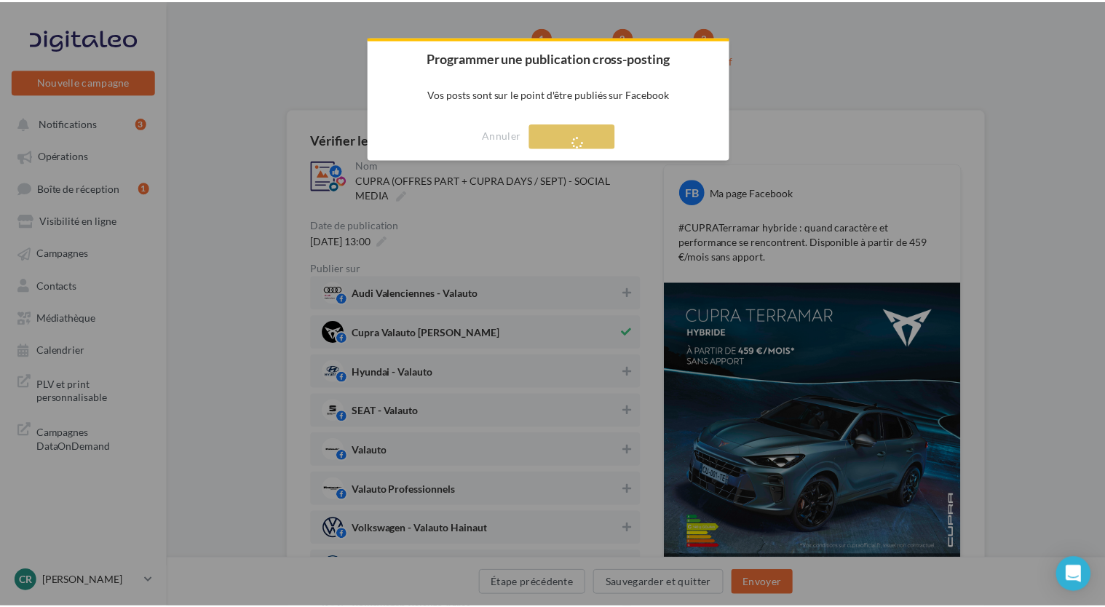
scroll to position [23, 0]
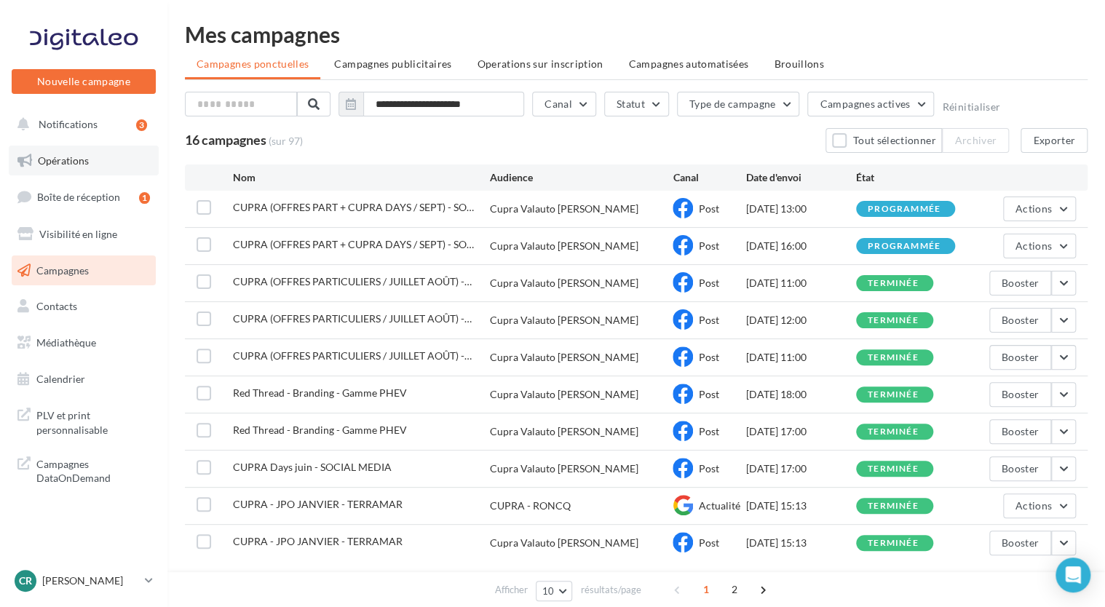
click at [84, 162] on span "Opérations" at bounding box center [63, 160] width 51 height 12
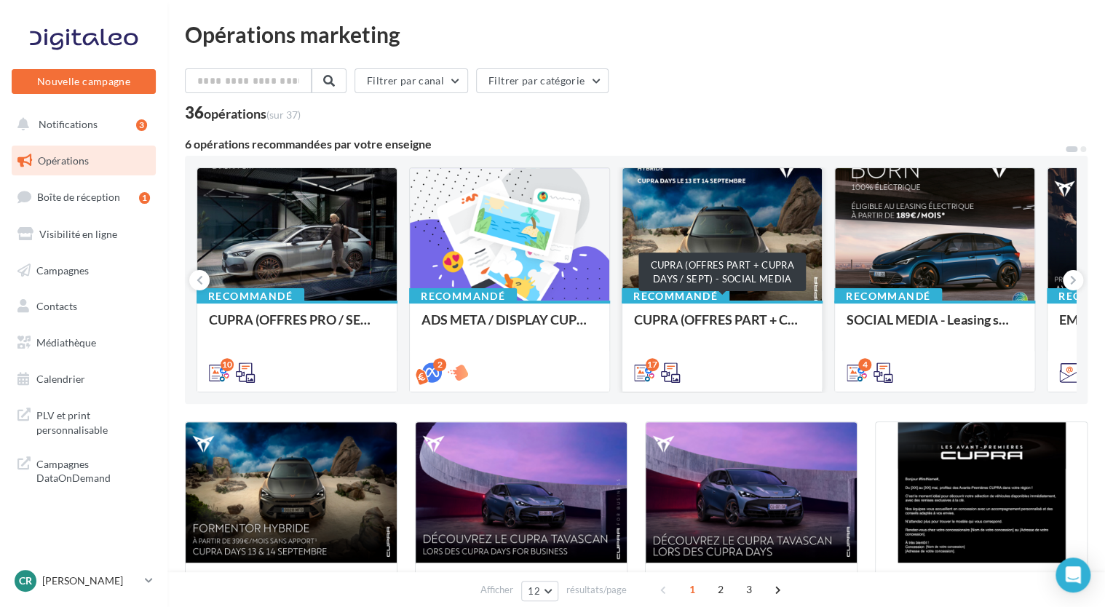
click at [728, 322] on div "CUPRA (OFFRES PART + CUPRA DAYS / SEPT) - SOCIAL MEDIA" at bounding box center [722, 326] width 176 height 29
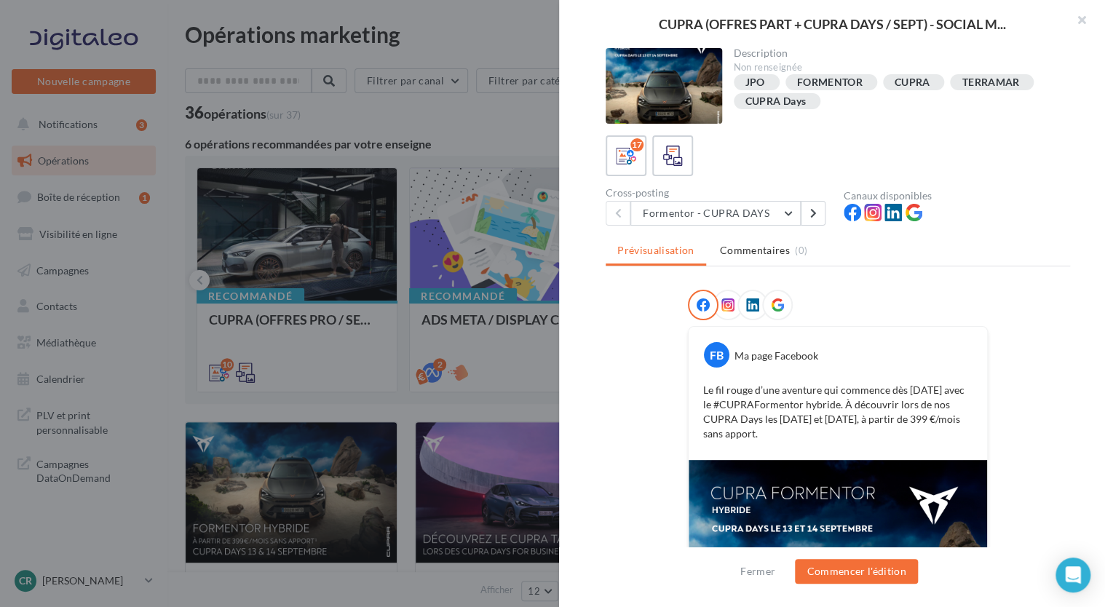
click at [522, 114] on div at bounding box center [552, 303] width 1105 height 607
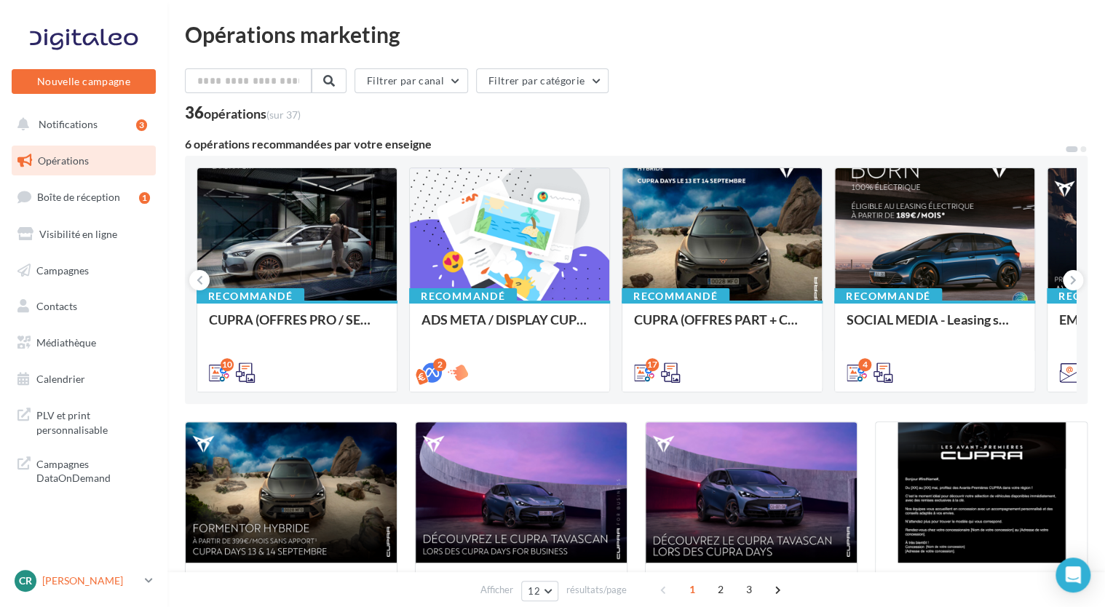
click at [116, 576] on p "[PERSON_NAME]" at bounding box center [90, 580] width 97 height 15
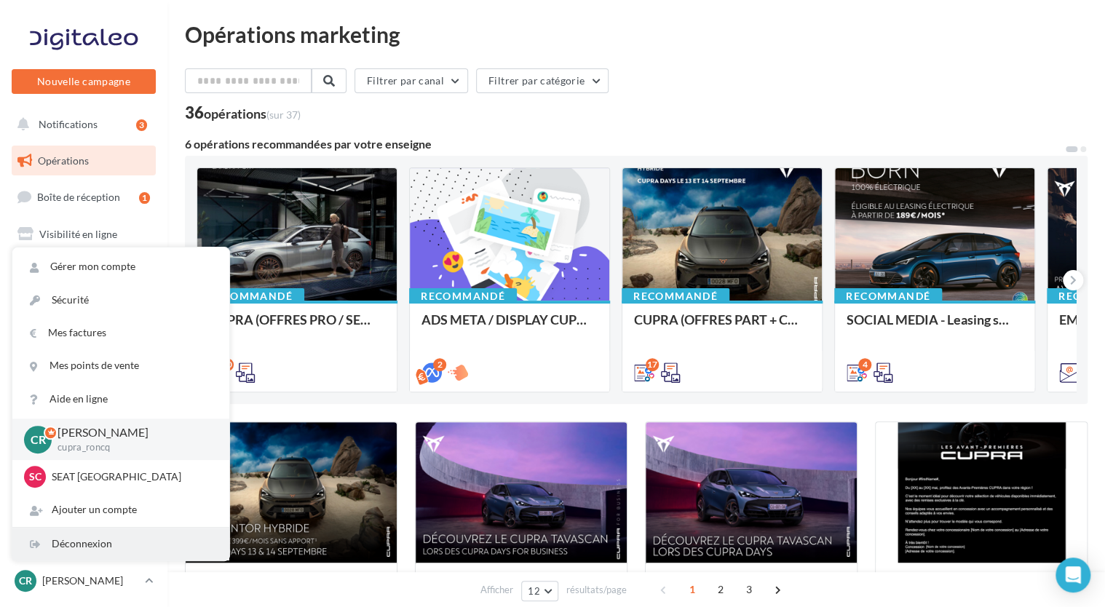
click at [120, 538] on div "Déconnexion" at bounding box center [120, 544] width 217 height 33
